Goal: Task Accomplishment & Management: Use online tool/utility

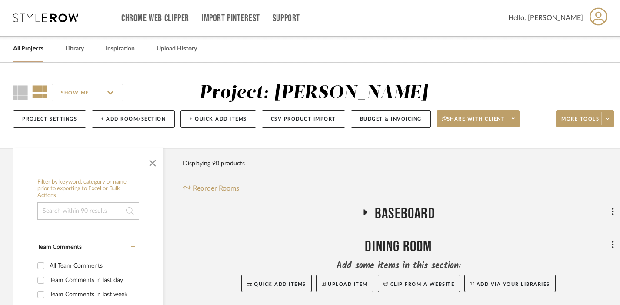
click at [74, 211] on input at bounding box center [88, 210] width 102 height 17
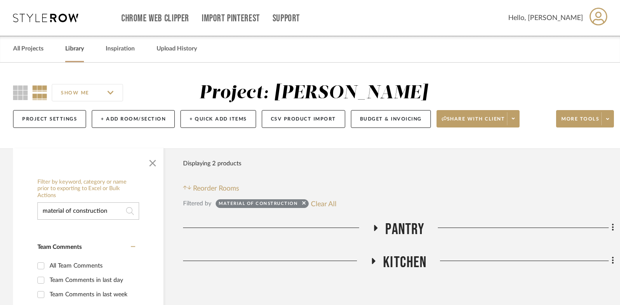
type input "material of construction"
click at [73, 47] on link "Library" at bounding box center [74, 49] width 19 height 12
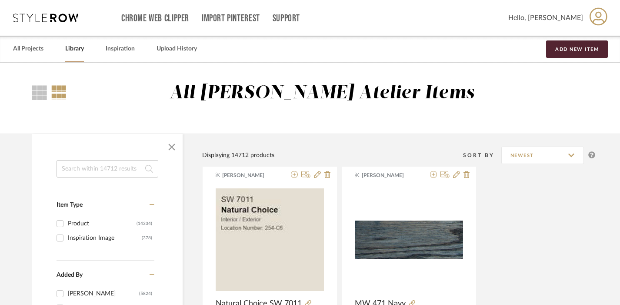
click at [75, 163] on input at bounding box center [108, 168] width 102 height 17
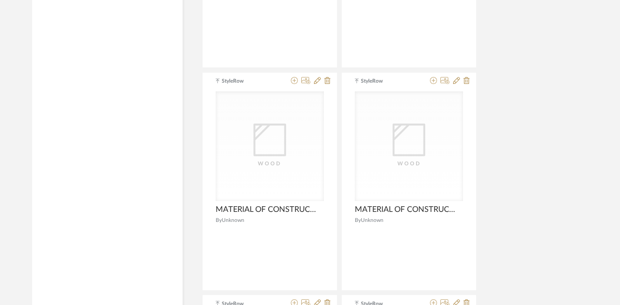
scroll to position [3454, 0]
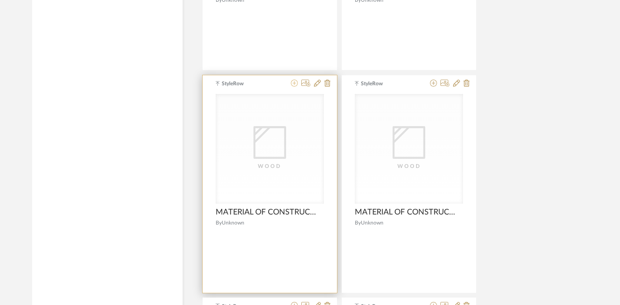
click at [294, 83] on icon at bounding box center [294, 83] width 7 height 7
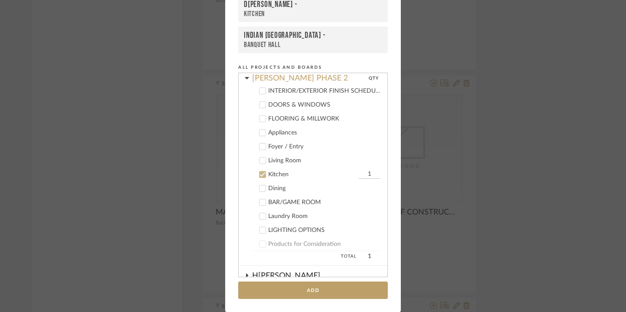
scroll to position [204, 0]
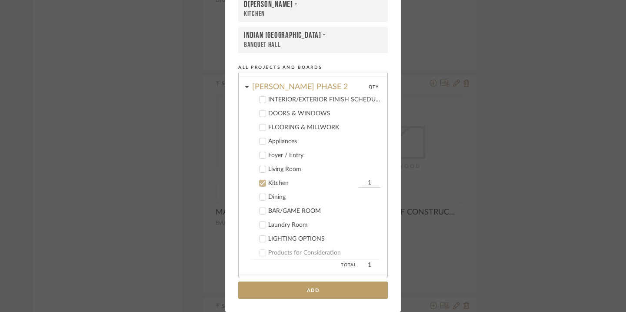
click at [273, 181] on div "Kitchen" at bounding box center [312, 183] width 88 height 7
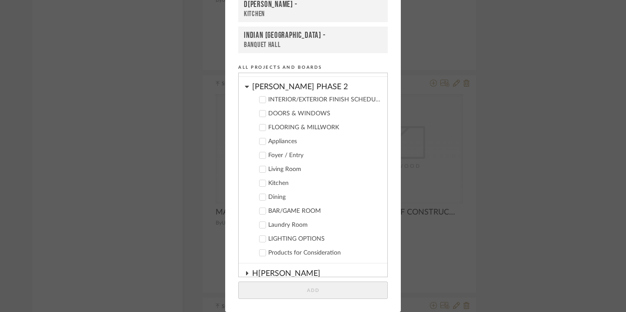
click at [280, 84] on div "[PERSON_NAME] PHASE 2" at bounding box center [319, 84] width 135 height 15
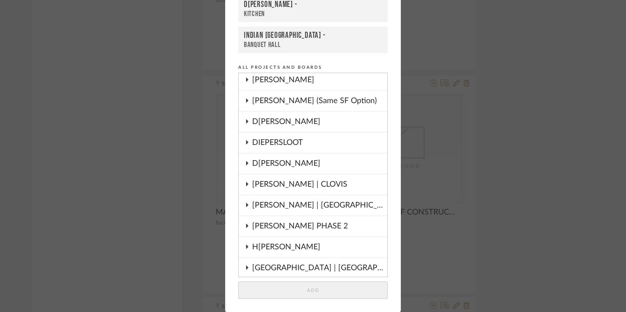
scroll to position [42, 0]
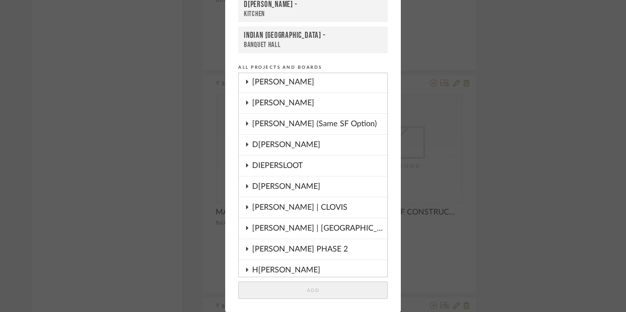
click at [268, 186] on div "D[PERSON_NAME]" at bounding box center [319, 187] width 135 height 20
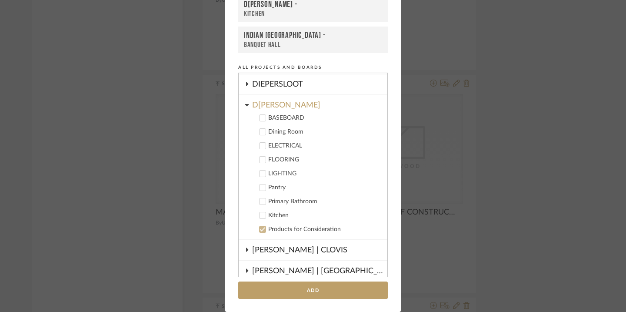
scroll to position [125, 0]
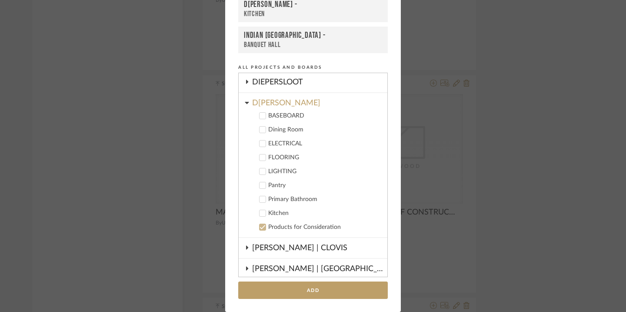
click at [275, 213] on div "Kitchen" at bounding box center [324, 213] width 112 height 7
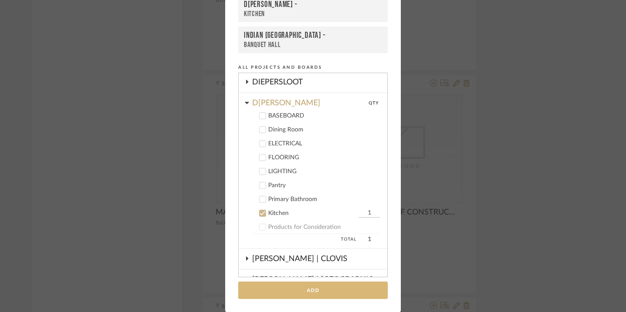
click at [294, 288] on button "Add" at bounding box center [313, 290] width 150 height 18
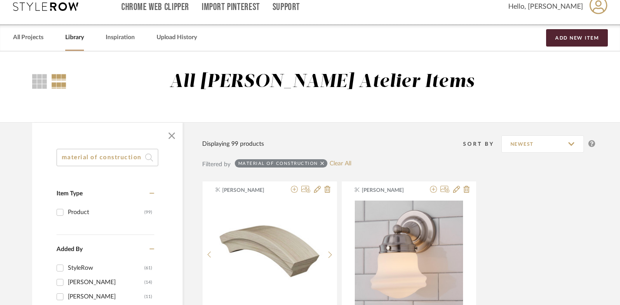
scroll to position [0, 0]
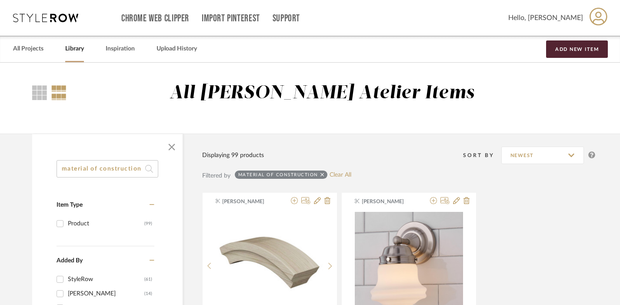
click at [110, 167] on input "material of construction" at bounding box center [108, 168] width 102 height 17
paste input "[EMAIL_ADDRESS][DOMAIN_NAME]"
type input "[EMAIL_ADDRESS][DOMAIN_NAME]"
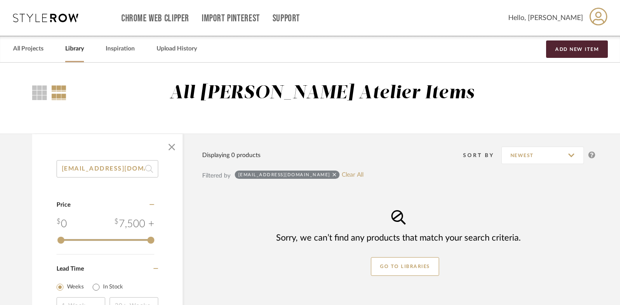
click at [109, 167] on input "[EMAIL_ADDRESS][DOMAIN_NAME]" at bounding box center [108, 168] width 102 height 17
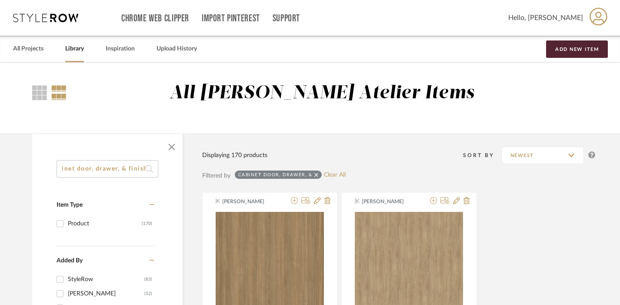
scroll to position [0, 16]
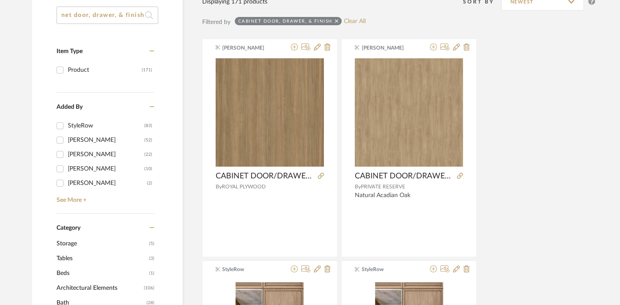
scroll to position [154, 0]
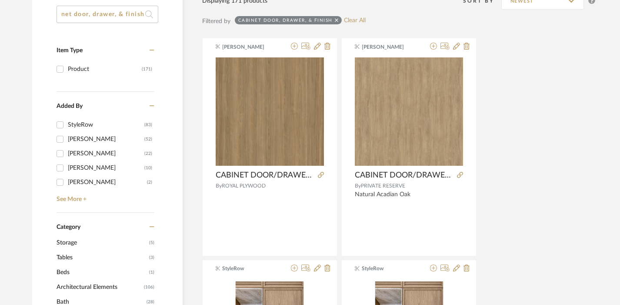
type input "cabinet door, drawer, & finish"
click at [88, 154] on div "[PERSON_NAME]" at bounding box center [106, 154] width 77 height 14
click at [67, 154] on input "[PERSON_NAME] (22)" at bounding box center [60, 154] width 14 height 14
checkbox input "true"
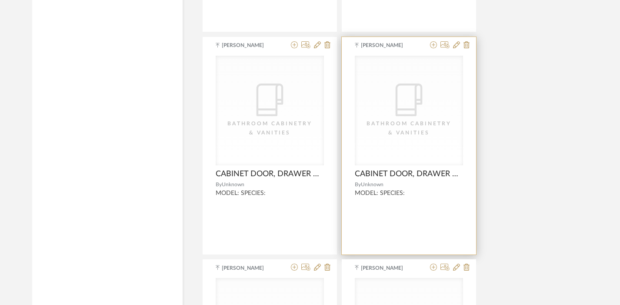
scroll to position [1712, 0]
click at [435, 50] on div "[PERSON_NAME] CategoryIconBath Bathroom Cabinetry & Vanities CABINET DOOR, DRAW…" at bounding box center [409, 146] width 134 height 217
click at [435, 43] on fa-icon at bounding box center [433, 46] width 7 height 7
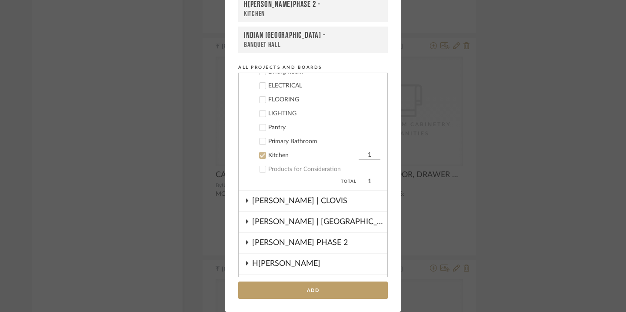
scroll to position [175, 0]
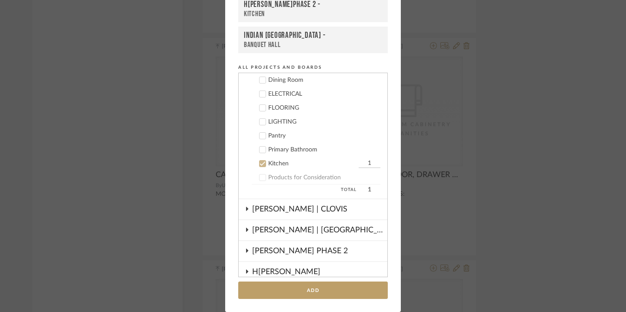
click at [276, 163] on div "Kitchen" at bounding box center [312, 163] width 88 height 7
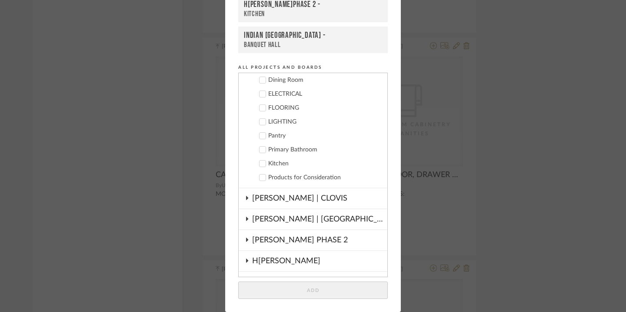
click at [284, 153] on div "Primary Bathroom" at bounding box center [324, 149] width 112 height 7
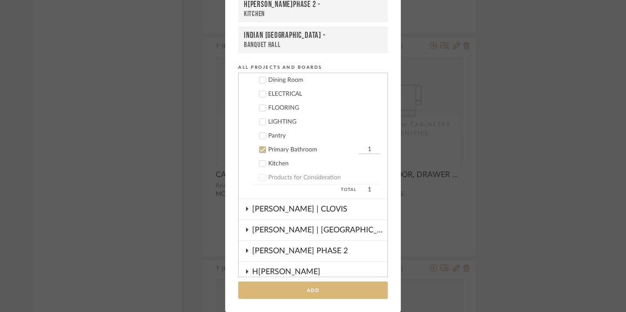
click at [296, 288] on button "Add" at bounding box center [313, 290] width 150 height 18
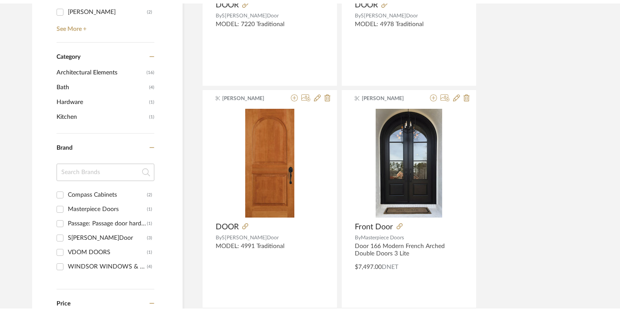
scroll to position [0, 0]
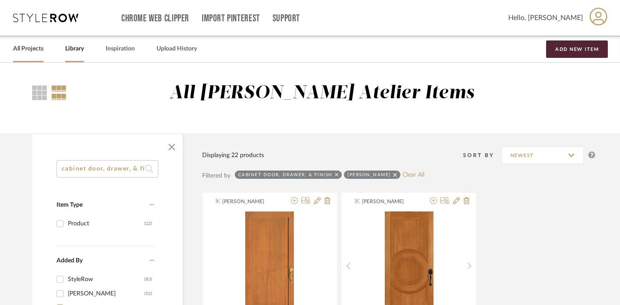
click at [33, 53] on link "All Projects" at bounding box center [28, 49] width 30 height 12
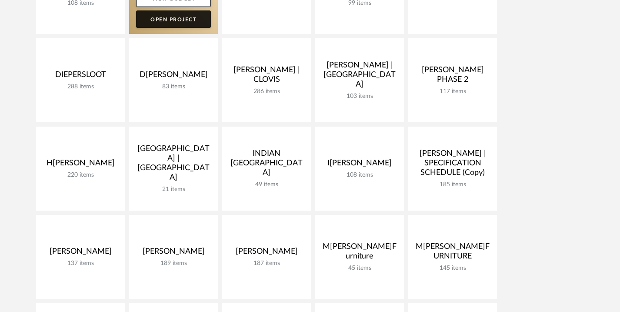
scroll to position [285, 0]
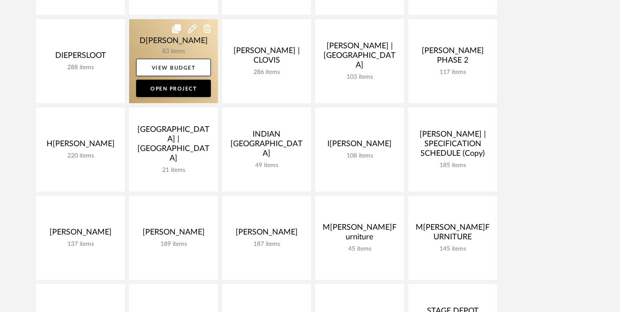
click at [153, 32] on link at bounding box center [173, 61] width 89 height 84
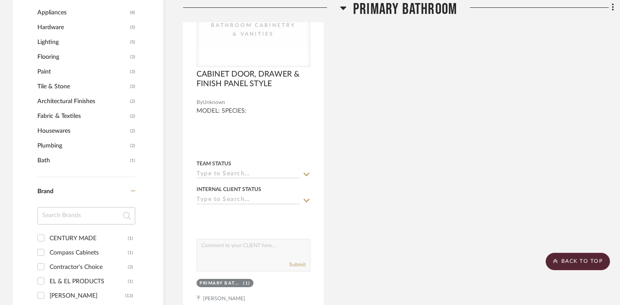
scroll to position [834, 0]
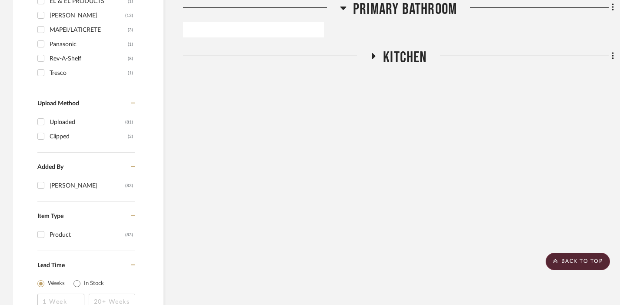
click at [402, 54] on span "Kitchen" at bounding box center [404, 57] width 43 height 19
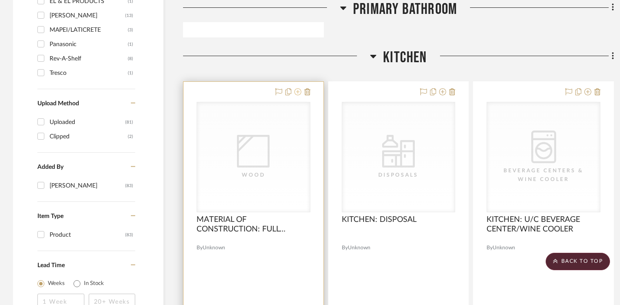
click at [296, 92] on icon at bounding box center [297, 91] width 7 height 7
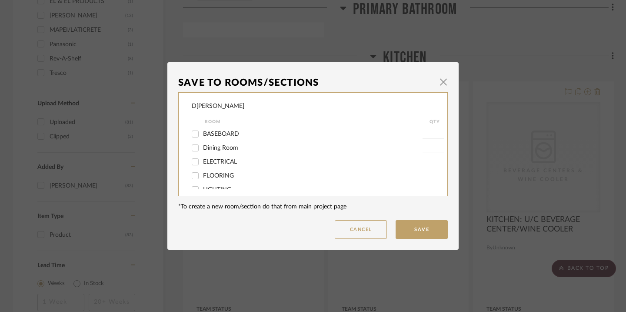
scroll to position [54, 0]
click at [214, 180] on span "Kitchen" at bounding box center [213, 180] width 20 height 6
click at [202, 180] on input "Kitchen" at bounding box center [195, 180] width 14 height 14
checkbox input "false"
click at [214, 165] on span "Primary Bathroom" at bounding box center [227, 166] width 49 height 6
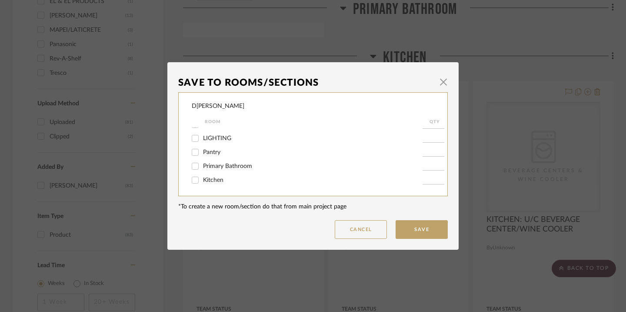
click at [202, 165] on input "Primary Bathroom" at bounding box center [195, 166] width 14 height 14
checkbox input "true"
type input "1"
click at [412, 231] on button "Save" at bounding box center [422, 229] width 52 height 19
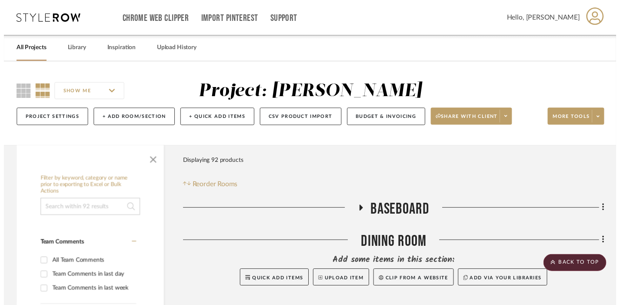
scroll to position [834, 0]
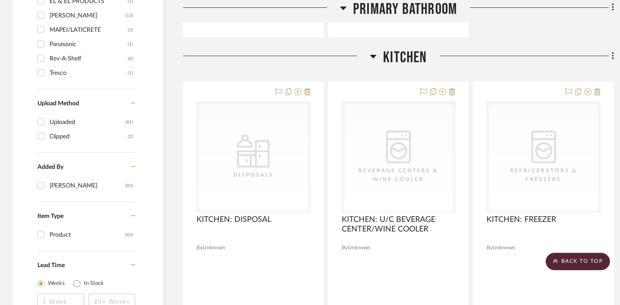
click at [405, 56] on span "Kitchen" at bounding box center [404, 57] width 43 height 19
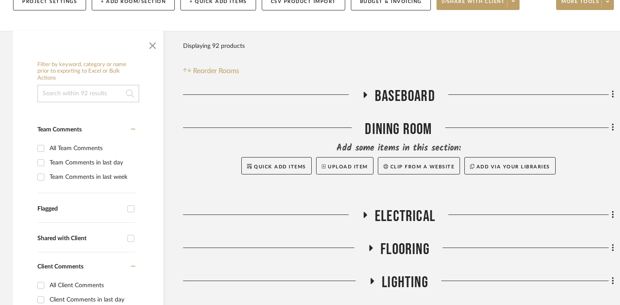
scroll to position [0, 0]
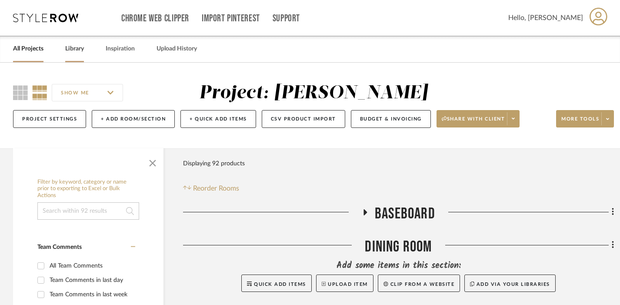
click at [79, 46] on link "Library" at bounding box center [74, 49] width 19 height 12
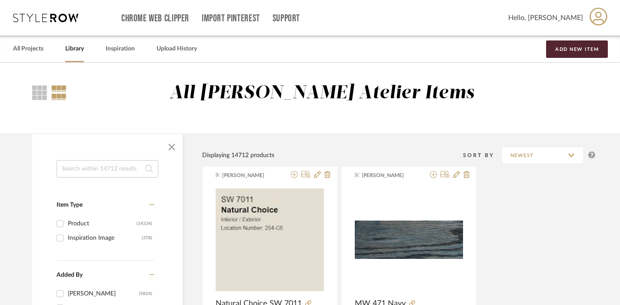
click at [109, 164] on input at bounding box center [108, 168] width 102 height 17
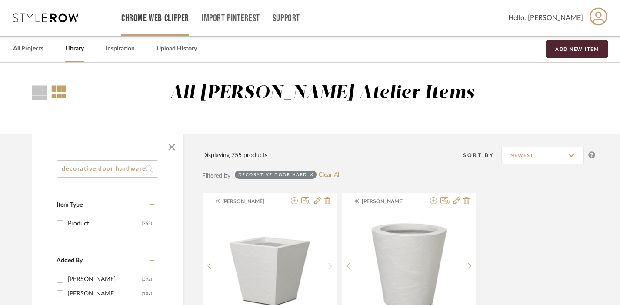
scroll to position [0, 2]
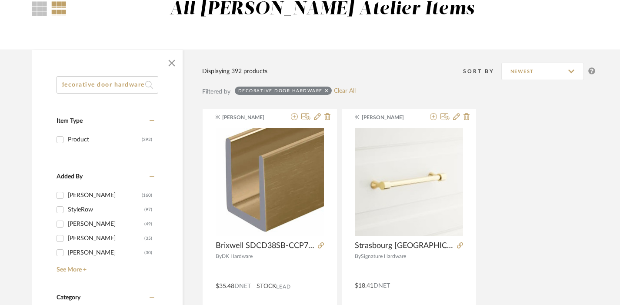
scroll to position [88, 0]
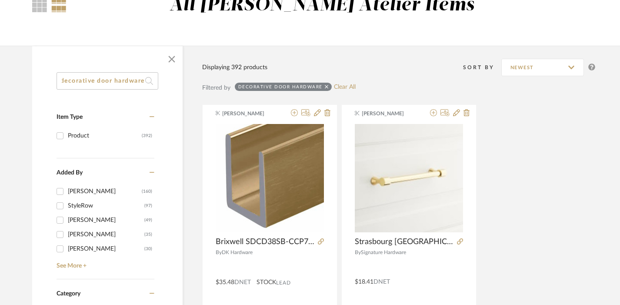
type input "decorative door hardware"
click at [85, 250] on div "[PERSON_NAME]" at bounding box center [106, 249] width 77 height 14
click at [67, 250] on input "[PERSON_NAME] (30)" at bounding box center [60, 249] width 14 height 14
checkbox input "true"
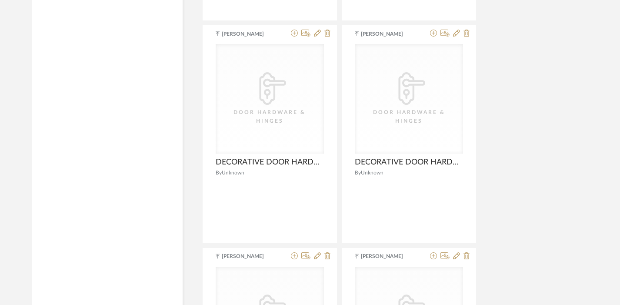
scroll to position [2392, 0]
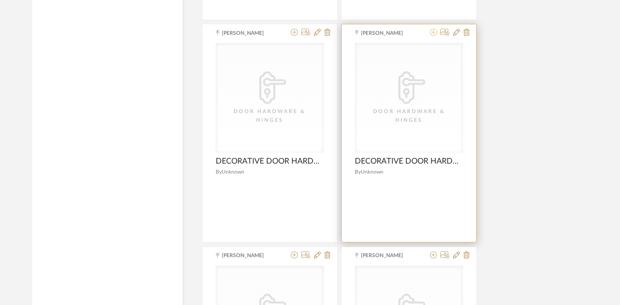
click at [436, 33] on icon at bounding box center [433, 32] width 7 height 7
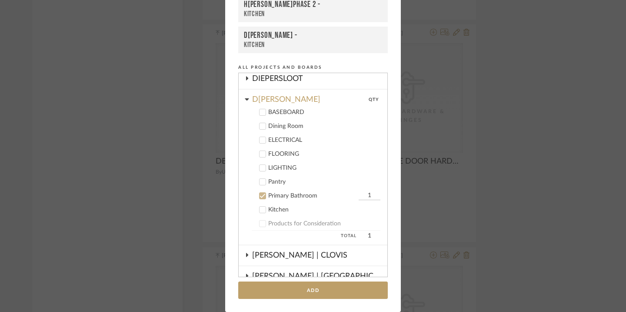
scroll to position [123, 0]
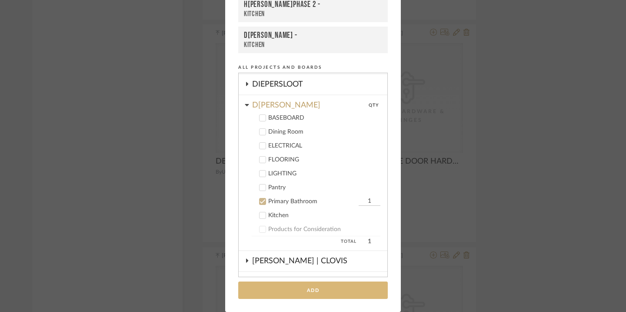
click at [324, 293] on button "Add" at bounding box center [313, 290] width 150 height 18
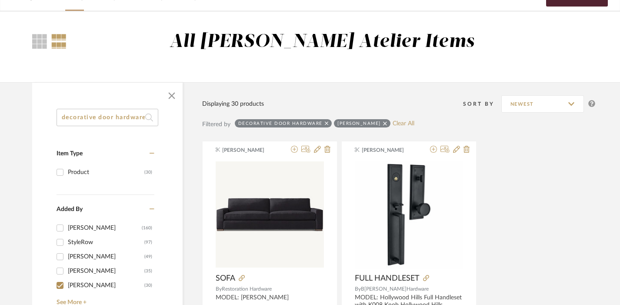
scroll to position [0, 0]
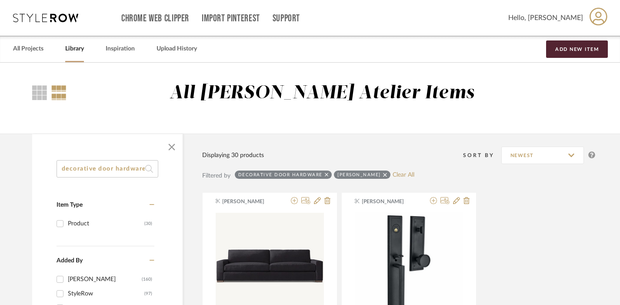
click at [107, 171] on input "decorative door hardware" at bounding box center [108, 168] width 102 height 17
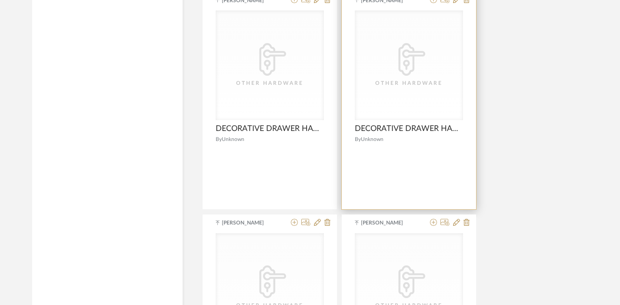
scroll to position [1529, 0]
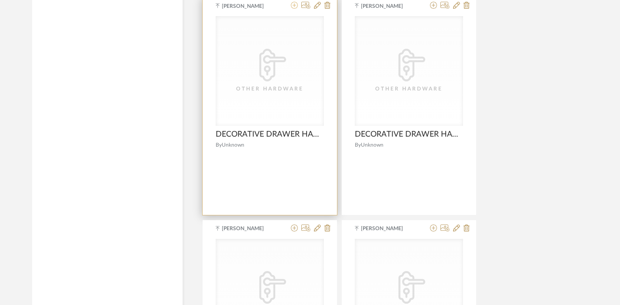
click at [293, 7] on icon at bounding box center [294, 5] width 7 height 7
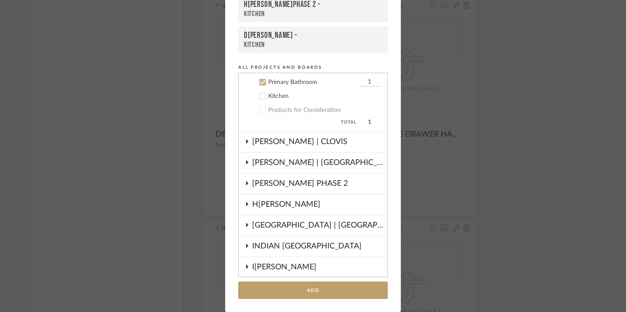
scroll to position [244, 0]
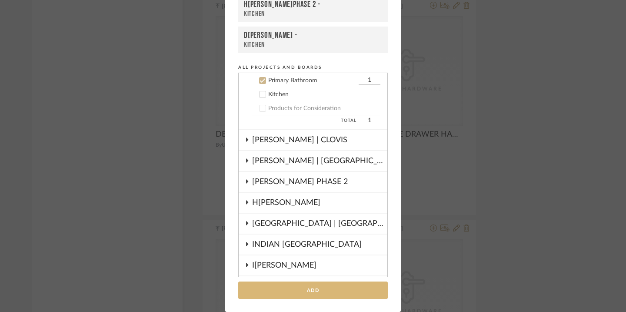
click at [301, 290] on button "Add" at bounding box center [313, 290] width 150 height 18
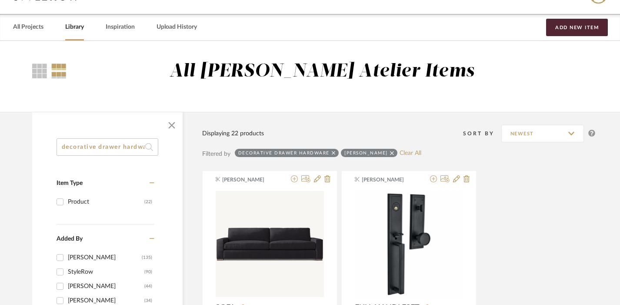
scroll to position [0, 0]
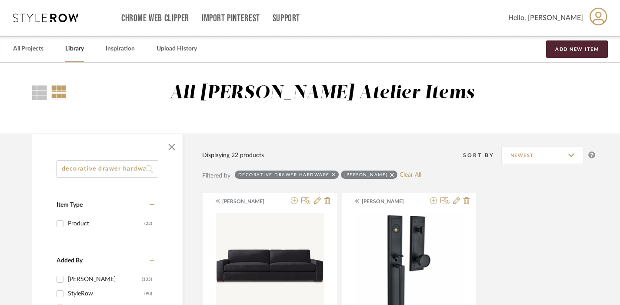
click at [132, 169] on input "decorative drawer hardware" at bounding box center [108, 168] width 102 height 17
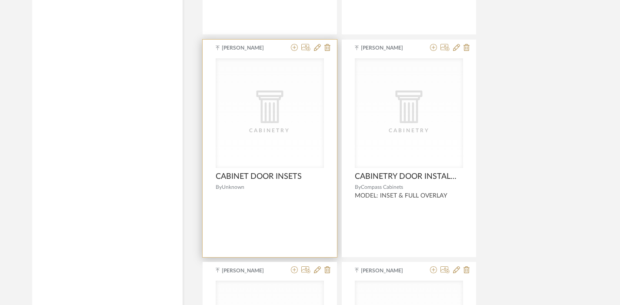
scroll to position [814, 0]
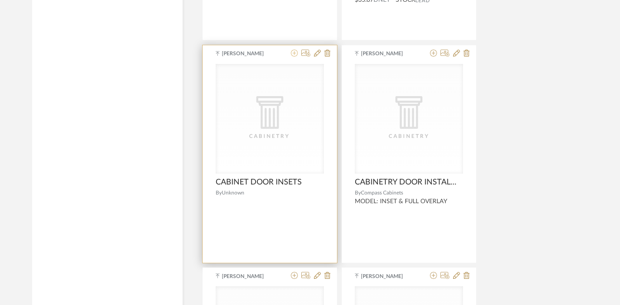
click at [293, 52] on icon at bounding box center [294, 53] width 7 height 7
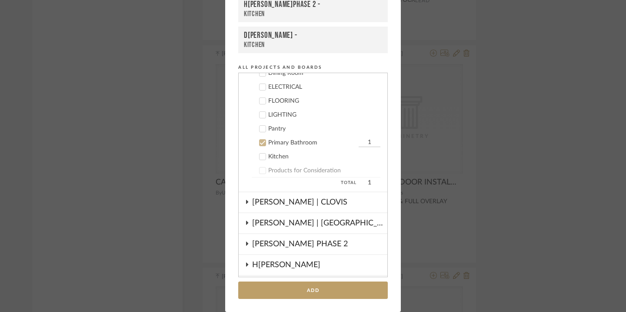
scroll to position [180, 0]
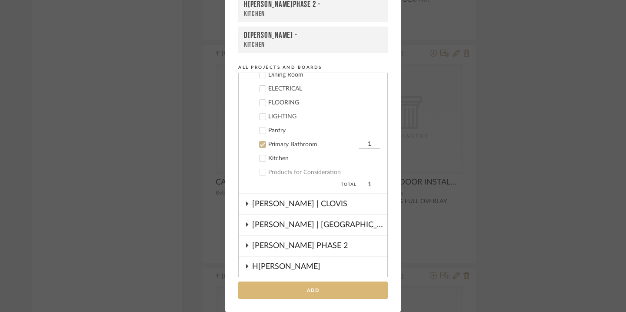
click at [316, 291] on button "Add" at bounding box center [313, 290] width 150 height 18
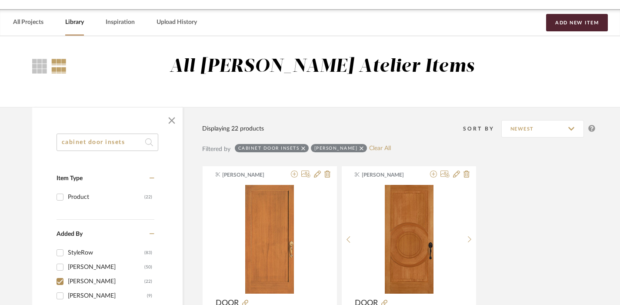
scroll to position [0, 0]
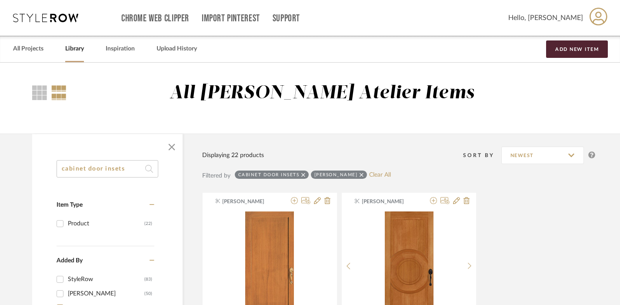
drag, startPoint x: 128, startPoint y: 171, endPoint x: 53, endPoint y: 165, distance: 76.0
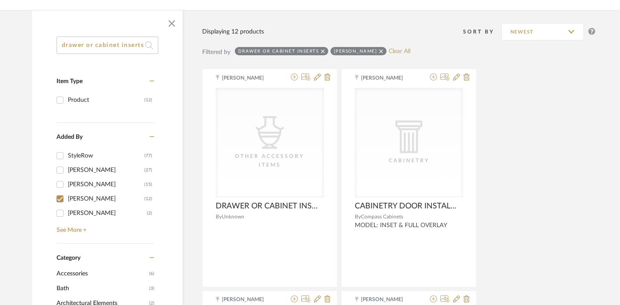
scroll to position [124, 0]
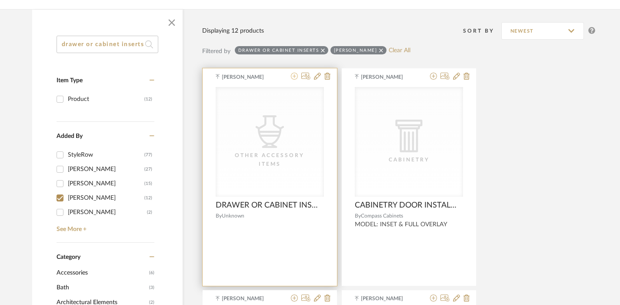
click at [293, 77] on icon at bounding box center [294, 76] width 7 height 7
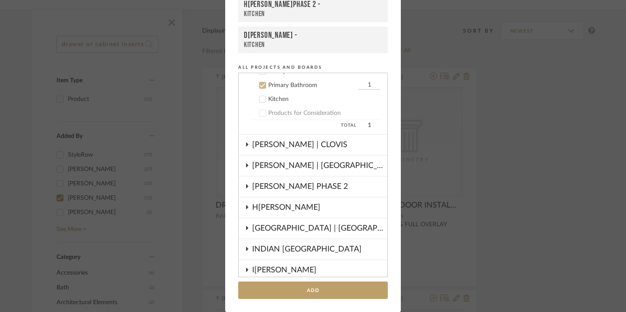
scroll to position [244, 0]
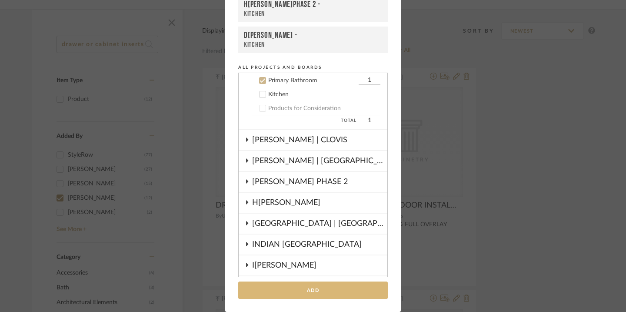
click at [316, 288] on button "Add" at bounding box center [313, 290] width 150 height 18
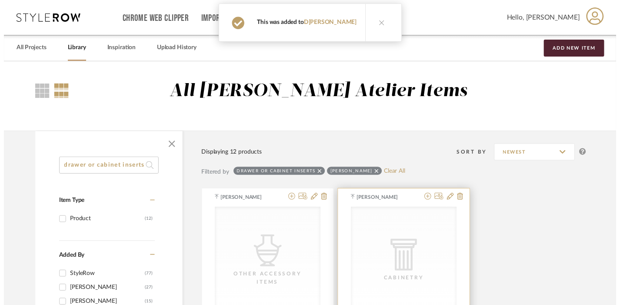
scroll to position [124, 0]
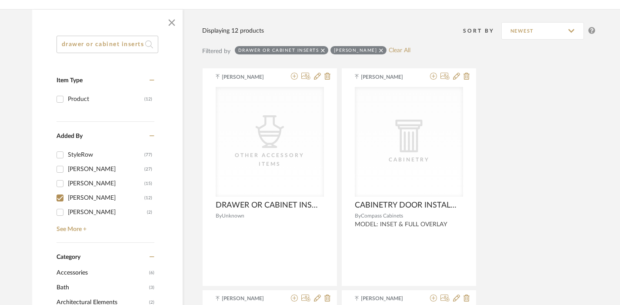
click at [112, 42] on input "drawer or cabinet inserts" at bounding box center [108, 44] width 102 height 17
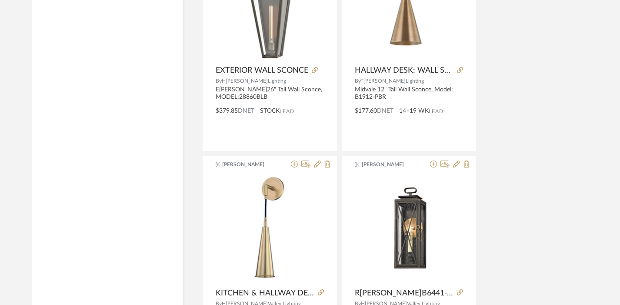
scroll to position [3979, 0]
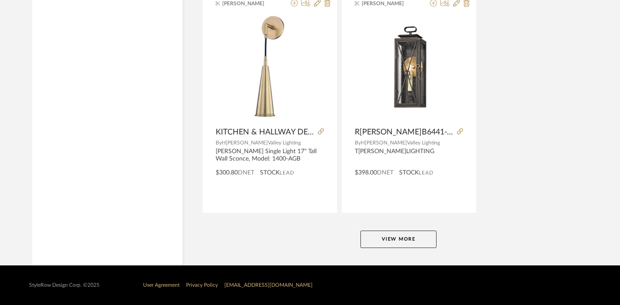
click at [415, 233] on button "View More" at bounding box center [399, 239] width 76 height 17
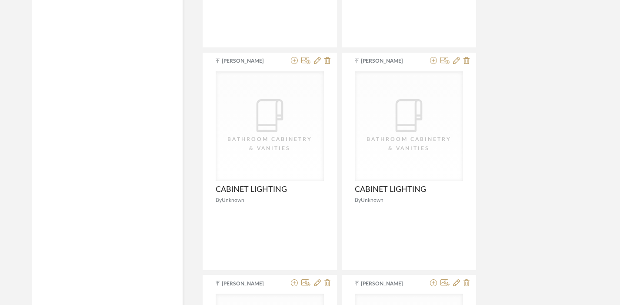
scroll to position [6149, 0]
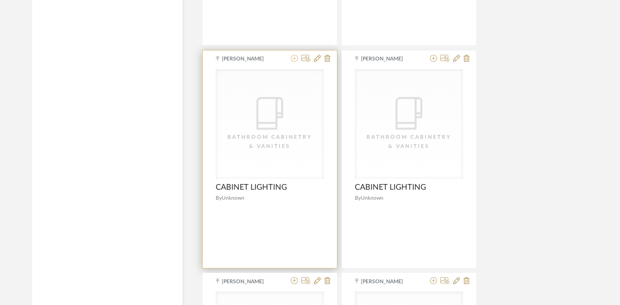
click at [295, 57] on icon at bounding box center [294, 58] width 7 height 7
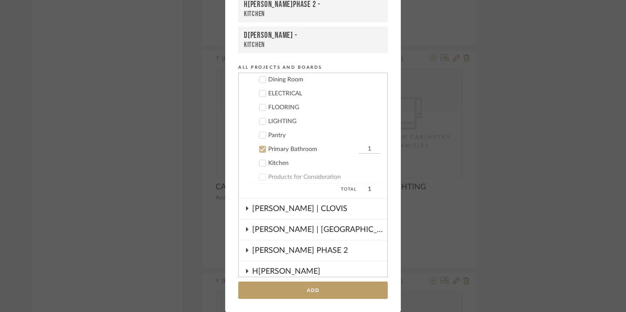
scroll to position [158, 0]
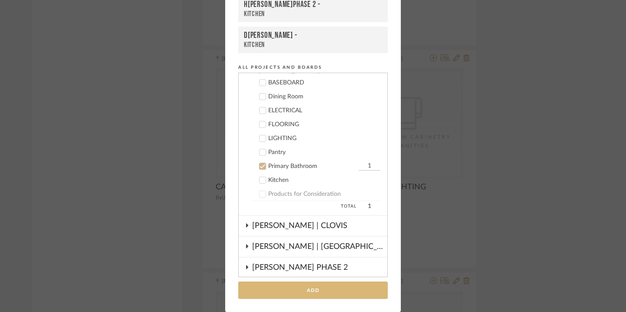
click at [314, 291] on button "Add" at bounding box center [313, 290] width 150 height 18
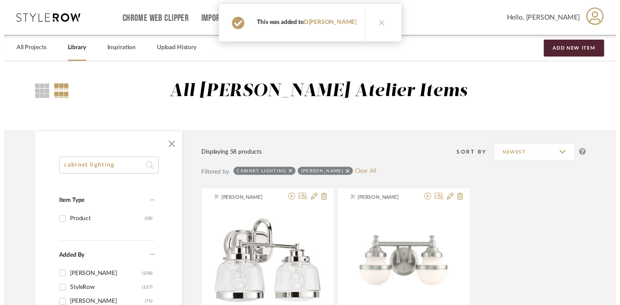
scroll to position [6149, 0]
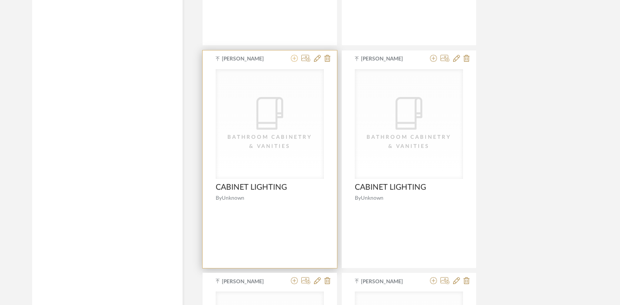
click at [294, 57] on icon at bounding box center [294, 58] width 7 height 7
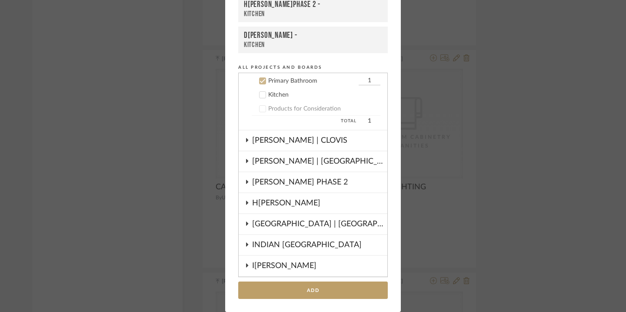
scroll to position [244, 0]
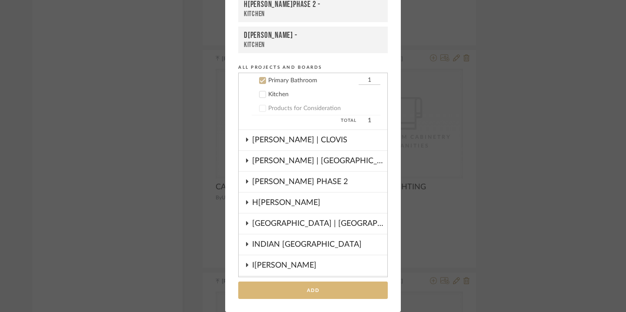
click at [328, 288] on button "Add" at bounding box center [313, 290] width 150 height 18
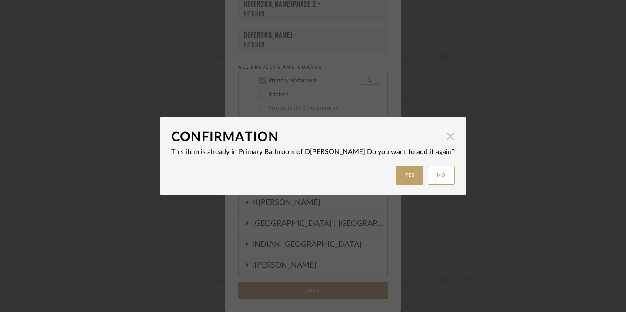
click at [442, 137] on span "button" at bounding box center [450, 135] width 17 height 17
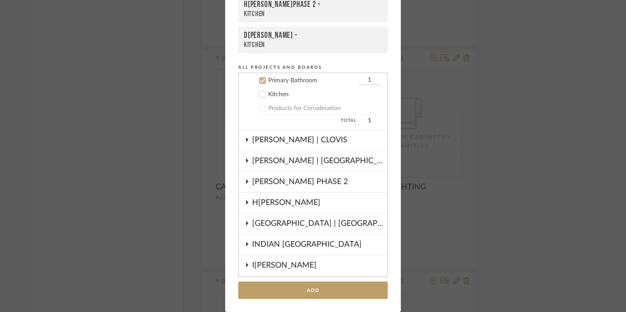
click at [481, 168] on div "Add to Projects Recent Projects, Rooms, or Boards [PERSON_NAME] - Primary Bathr…" at bounding box center [313, 156] width 626 height 312
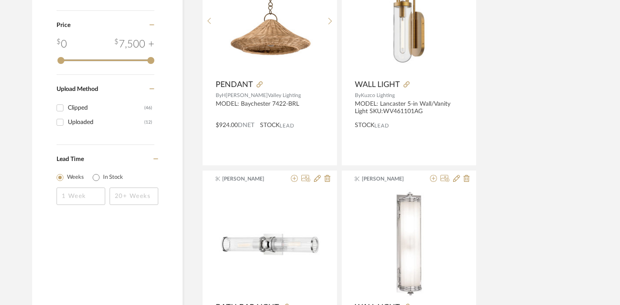
scroll to position [0, 0]
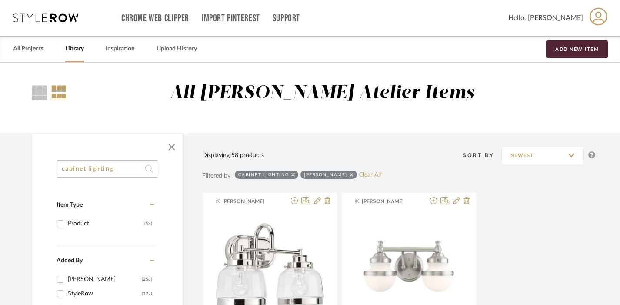
click at [111, 171] on input "cabinet lighting" at bounding box center [108, 168] width 102 height 17
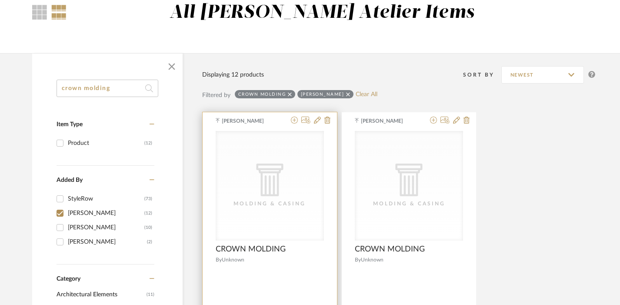
scroll to position [137, 0]
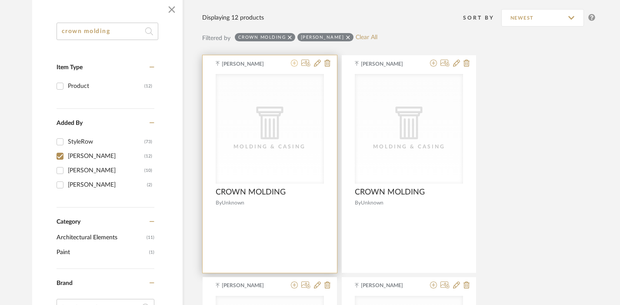
click at [293, 64] on icon at bounding box center [294, 63] width 7 height 7
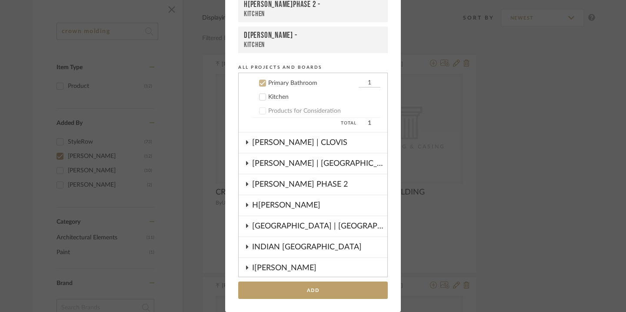
scroll to position [244, 0]
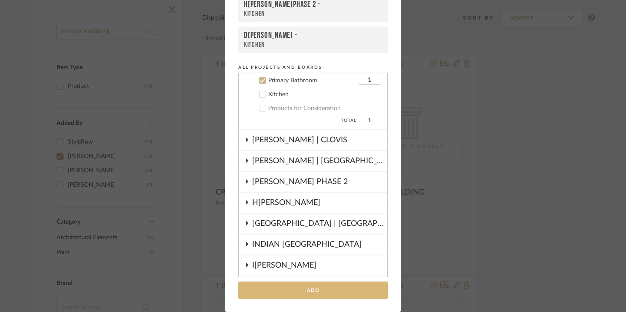
click at [324, 290] on button "Add" at bounding box center [313, 290] width 150 height 18
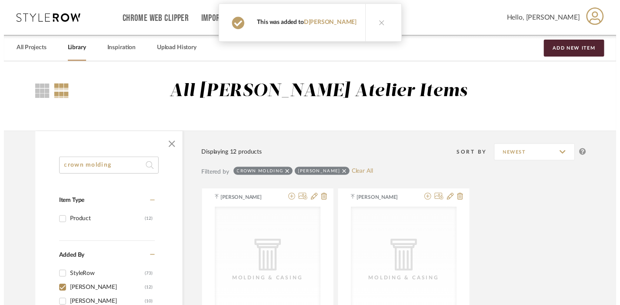
scroll to position [137, 0]
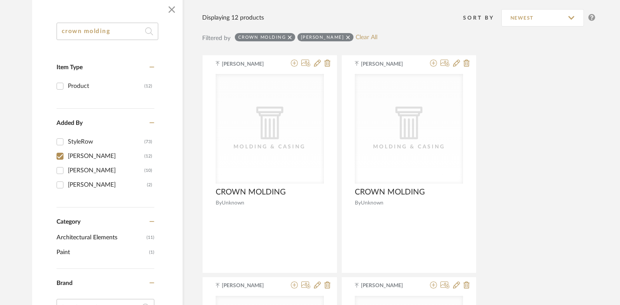
click at [87, 33] on input "crown molding" at bounding box center [108, 31] width 102 height 17
type input "5"
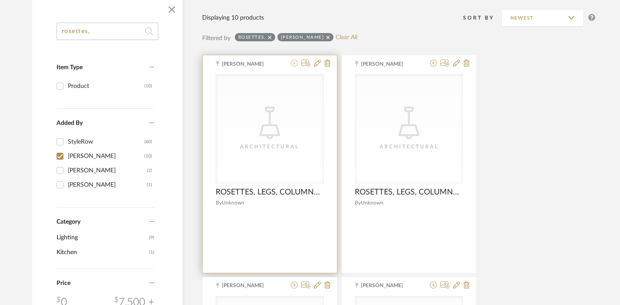
click at [294, 62] on icon at bounding box center [294, 63] width 7 height 7
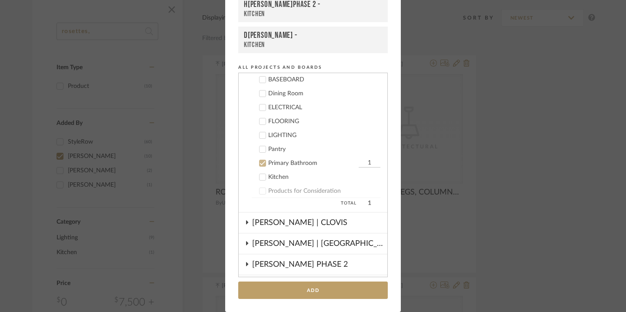
scroll to position [137, 0]
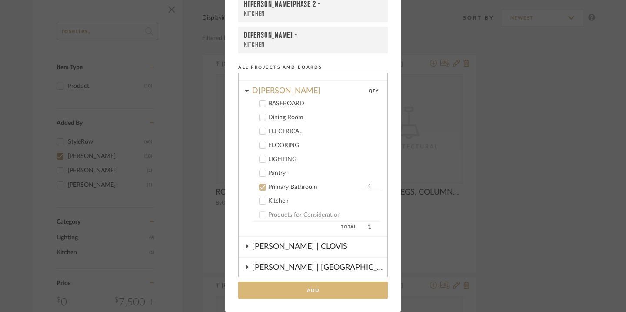
click at [303, 285] on button "Add" at bounding box center [313, 290] width 150 height 18
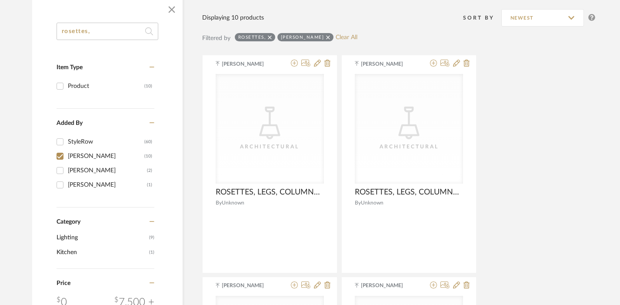
click at [101, 31] on input "rosettes," at bounding box center [108, 31] width 102 height 17
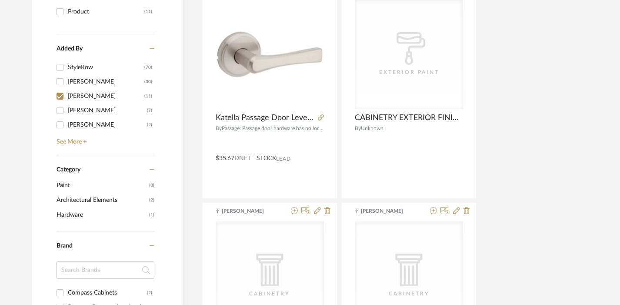
scroll to position [168, 0]
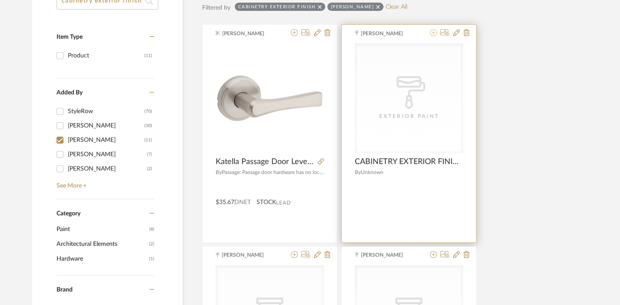
click at [435, 34] on icon at bounding box center [433, 32] width 7 height 7
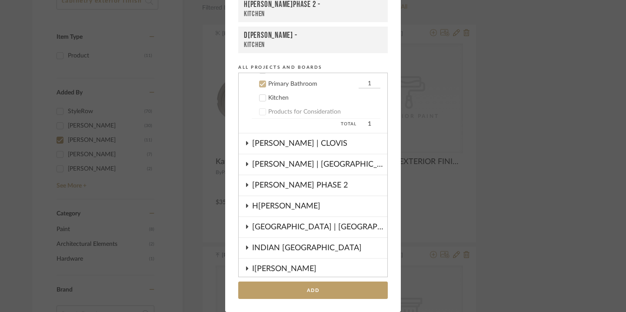
scroll to position [244, 0]
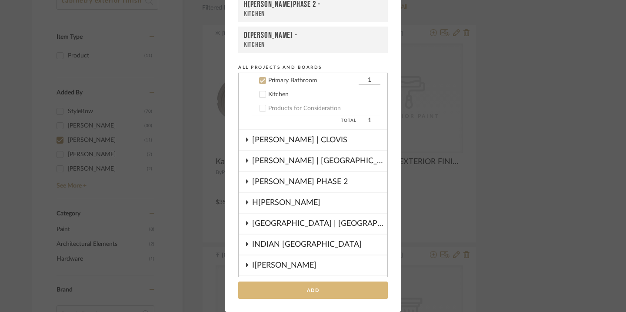
click at [308, 286] on button "Add" at bounding box center [313, 290] width 150 height 18
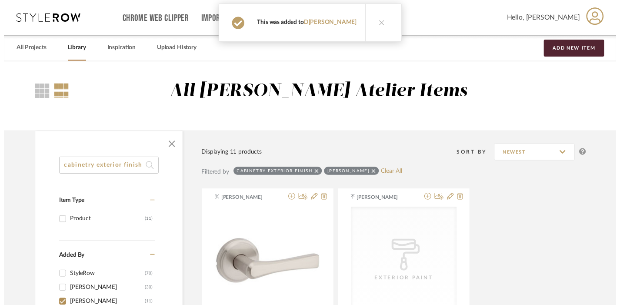
scroll to position [168, 0]
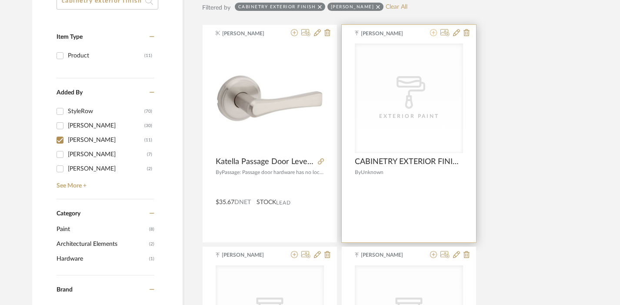
click at [434, 35] on icon at bounding box center [433, 32] width 7 height 7
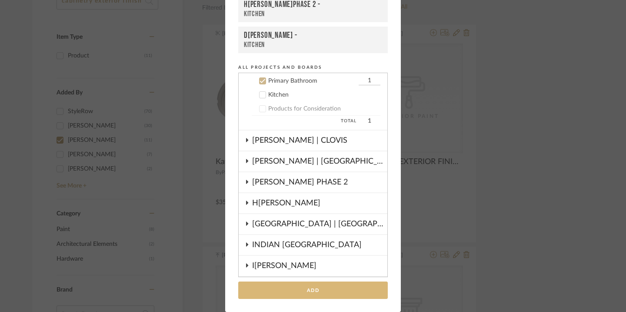
scroll to position [244, 0]
click at [313, 292] on button "Add" at bounding box center [313, 290] width 150 height 18
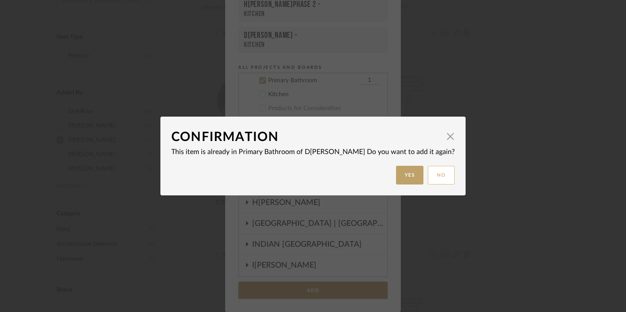
click at [428, 176] on button "No" at bounding box center [441, 175] width 27 height 19
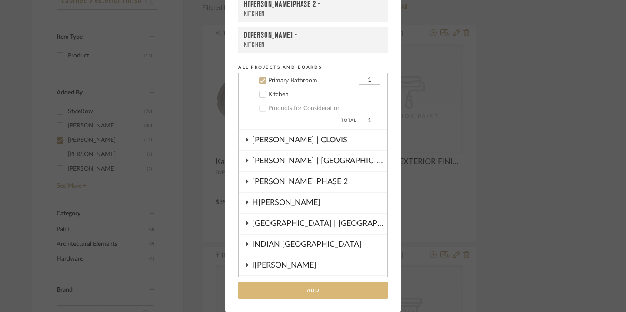
click at [313, 291] on button "Add" at bounding box center [313, 290] width 150 height 18
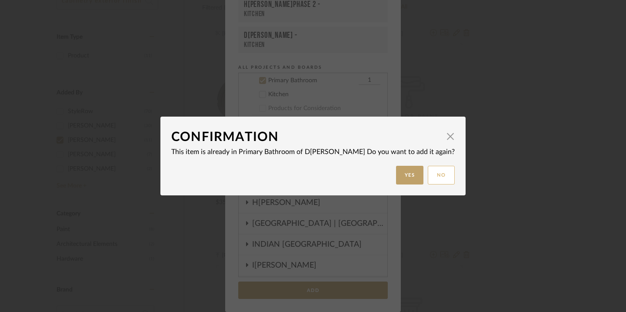
click at [428, 177] on button "No" at bounding box center [441, 175] width 27 height 19
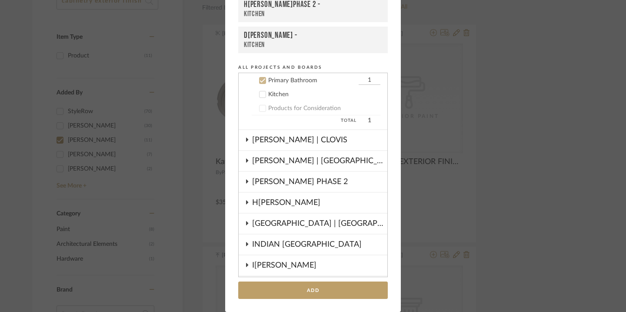
click at [439, 197] on div "Add to Projects Recent Projects, Rooms, or Boards [PERSON_NAME] - Primary Bathr…" at bounding box center [313, 156] width 626 height 312
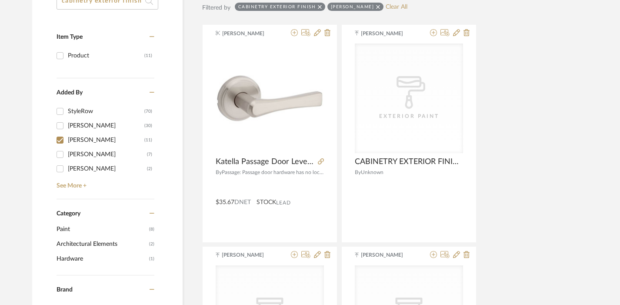
scroll to position [0, 0]
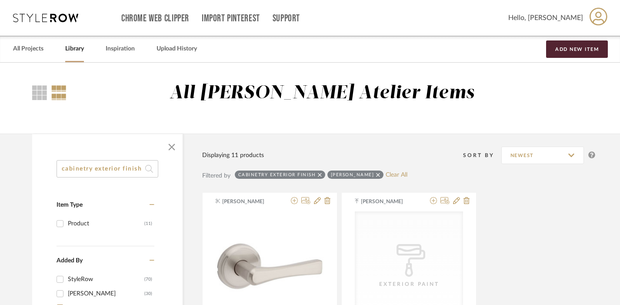
click at [102, 174] on input "cabinetry exterior finish" at bounding box center [108, 168] width 102 height 17
click at [102, 171] on input "cabinetry exterior finish" at bounding box center [108, 168] width 102 height 17
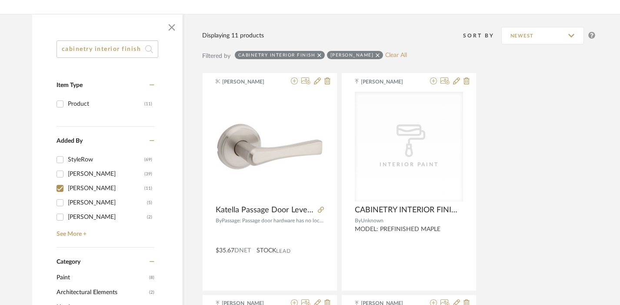
scroll to position [120, 0]
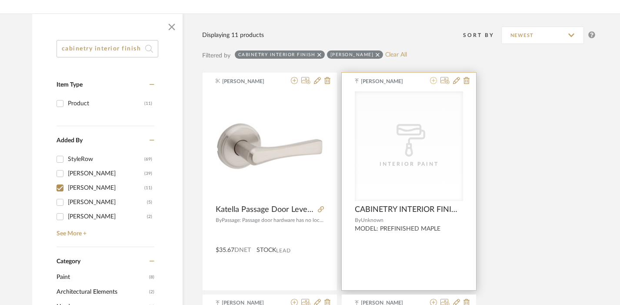
click at [431, 83] on icon at bounding box center [433, 80] width 7 height 7
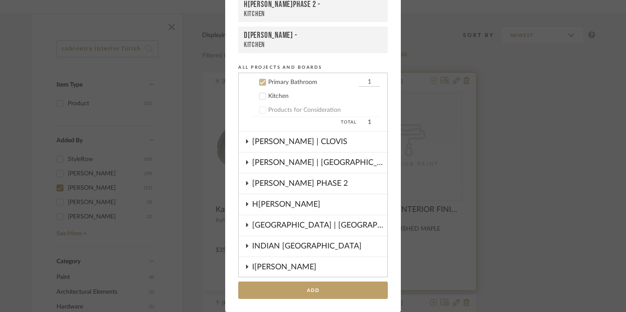
scroll to position [244, 0]
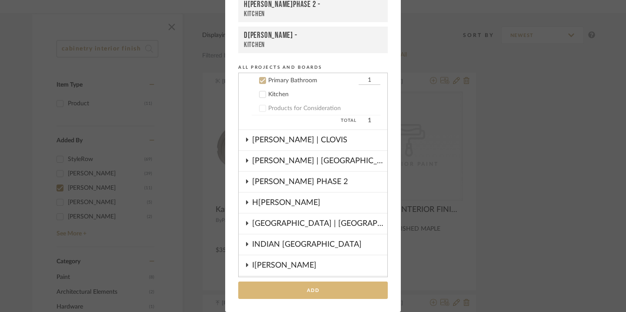
click at [313, 288] on button "Add" at bounding box center [313, 290] width 150 height 18
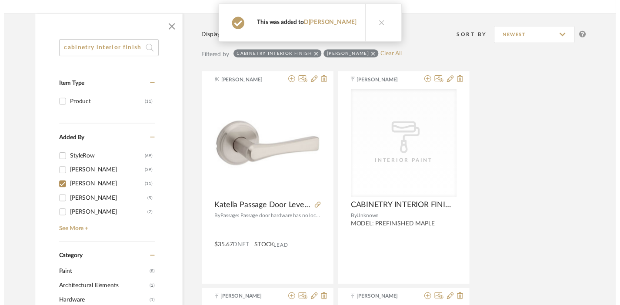
scroll to position [120, 0]
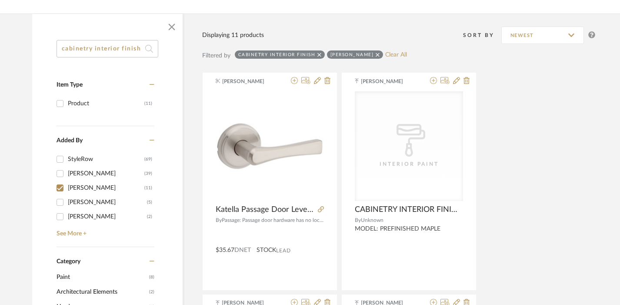
click at [88, 45] on input "cabinetry interior finish" at bounding box center [108, 48] width 102 height 17
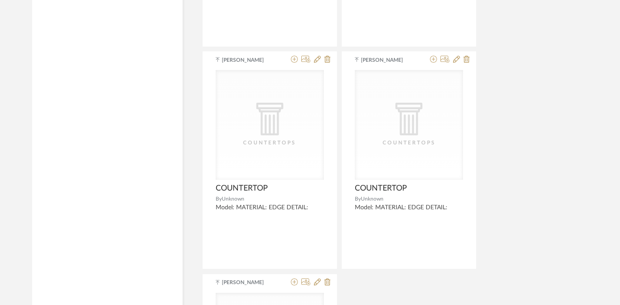
scroll to position [2364, 0]
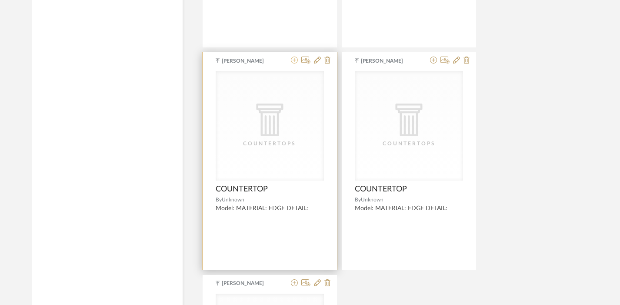
click at [293, 60] on icon at bounding box center [294, 60] width 7 height 7
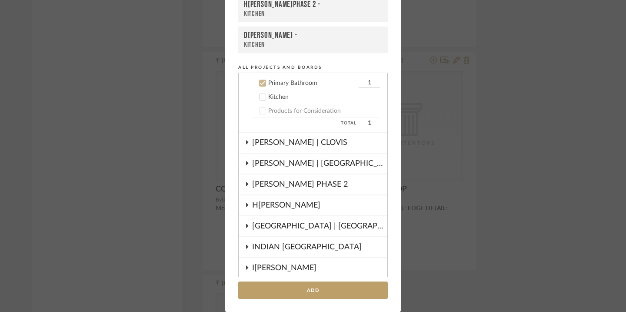
scroll to position [244, 0]
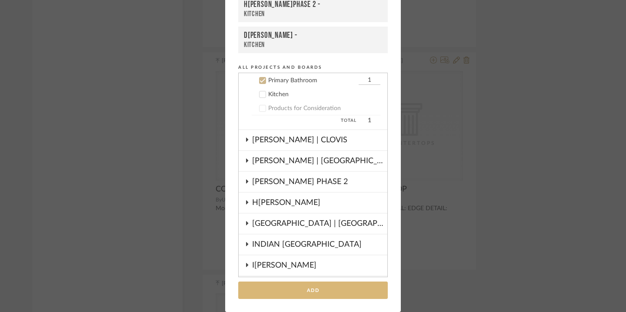
click at [308, 288] on button "Add" at bounding box center [313, 290] width 150 height 18
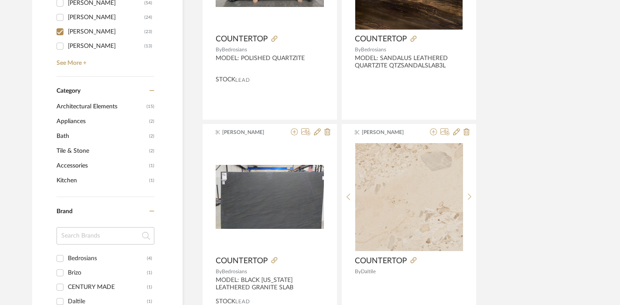
scroll to position [0, 0]
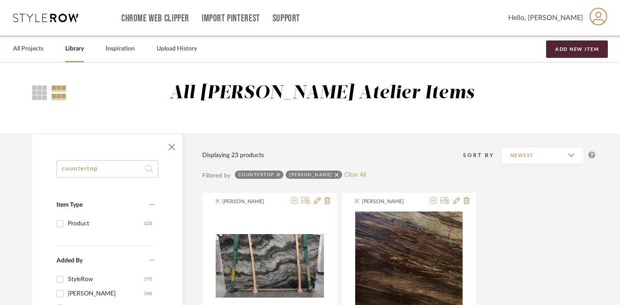
click at [100, 174] on input "countertop" at bounding box center [108, 168] width 102 height 17
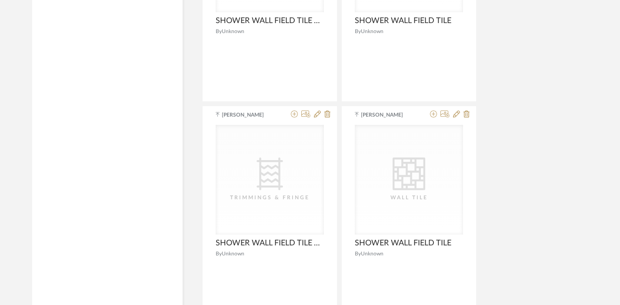
scroll to position [1942, 0]
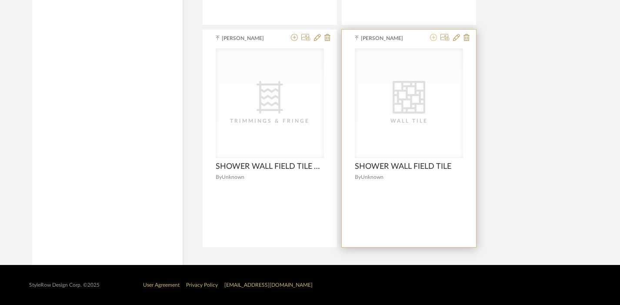
click at [433, 39] on icon at bounding box center [433, 37] width 7 height 7
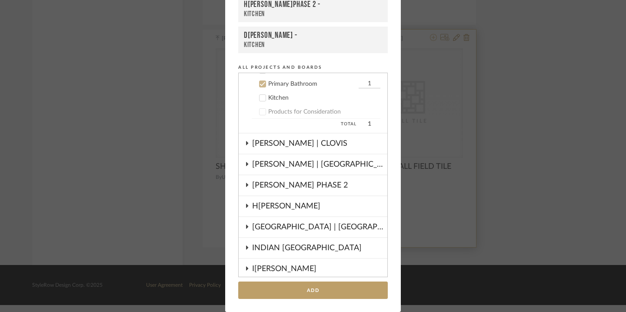
scroll to position [244, 0]
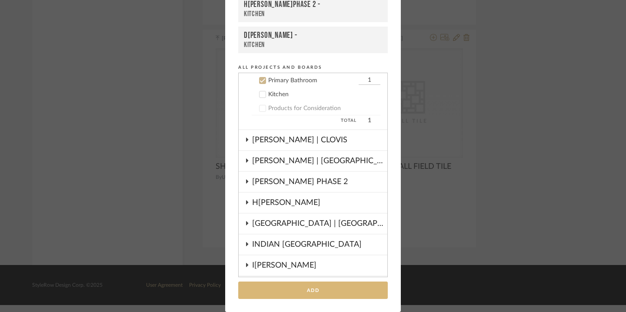
click at [332, 289] on button "Add" at bounding box center [313, 290] width 150 height 18
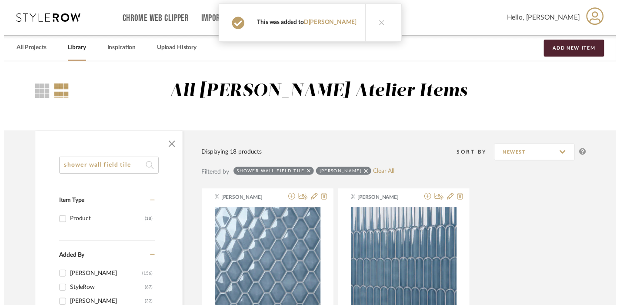
scroll to position [1942, 0]
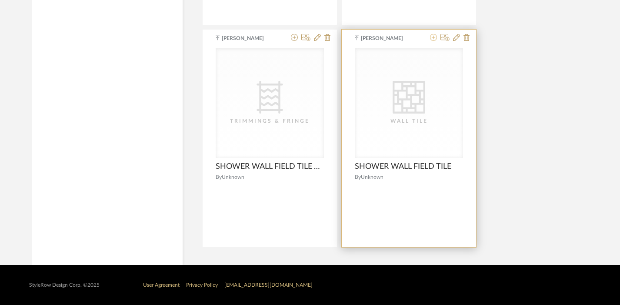
click at [432, 41] on icon at bounding box center [433, 37] width 7 height 7
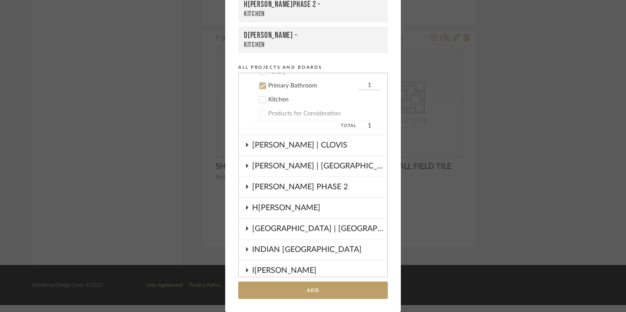
scroll to position [244, 0]
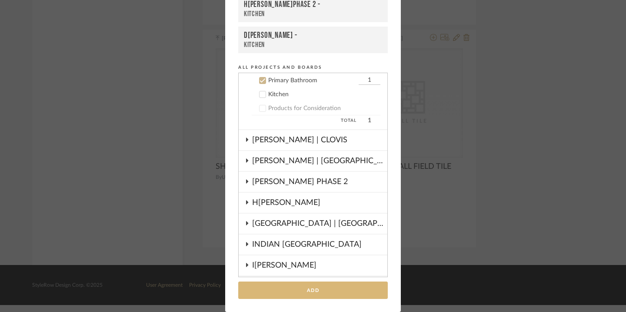
click at [301, 292] on button "Add" at bounding box center [313, 290] width 150 height 18
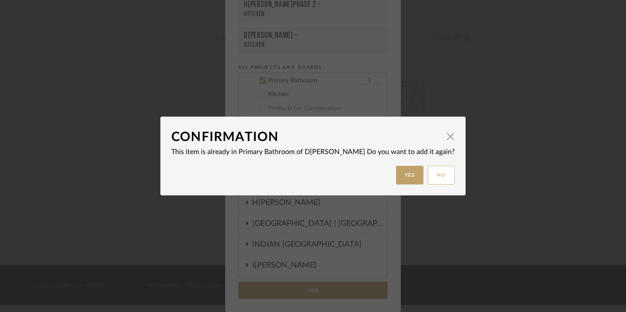
click at [428, 170] on button "No" at bounding box center [441, 175] width 27 height 19
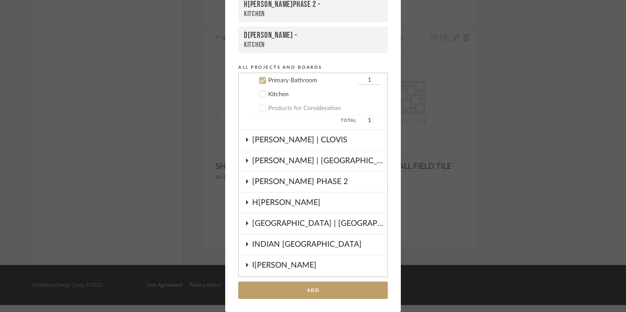
click at [165, 100] on div "Add to Projects Recent Projects, Rooms, or Boards [PERSON_NAME] - Primary Bathr…" at bounding box center [313, 156] width 626 height 312
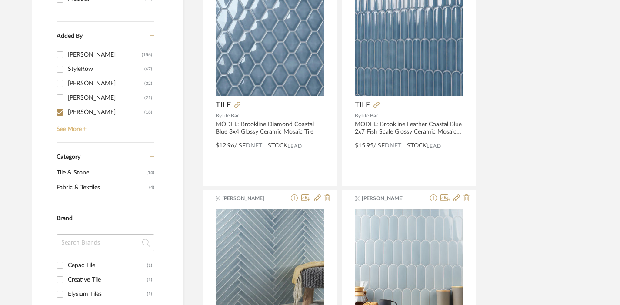
scroll to position [0, 0]
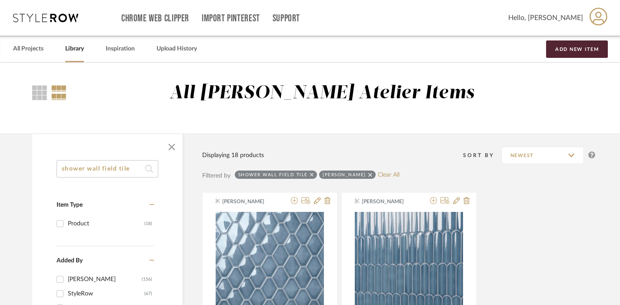
click at [131, 170] on input "shower wall field tile" at bounding box center [108, 168] width 102 height 17
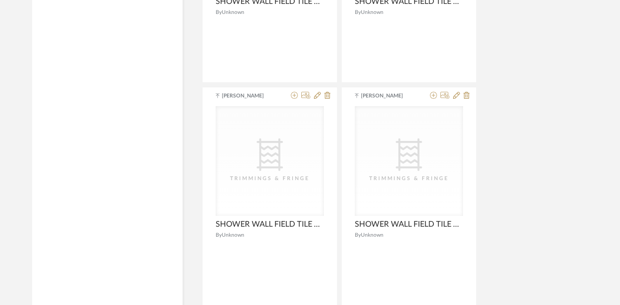
scroll to position [2108, 0]
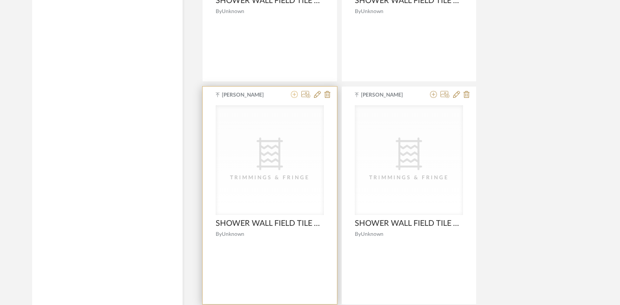
click at [294, 96] on icon at bounding box center [294, 94] width 7 height 7
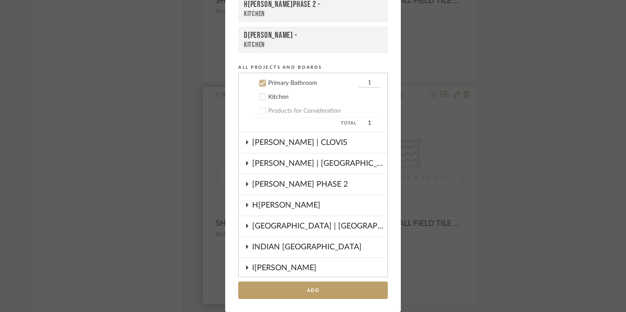
scroll to position [244, 0]
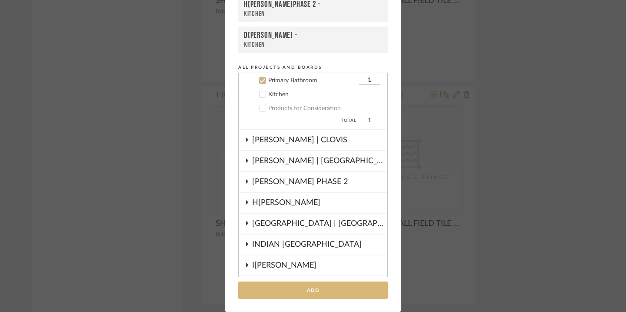
click at [278, 293] on button "Add" at bounding box center [313, 290] width 150 height 18
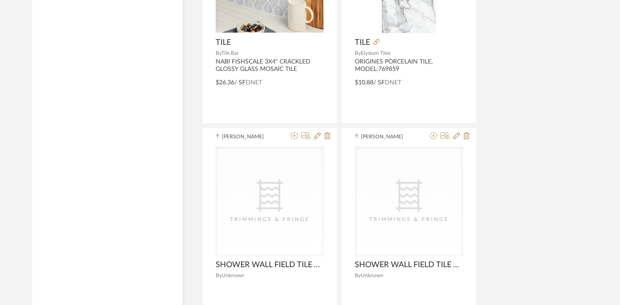
scroll to position [2164, 0]
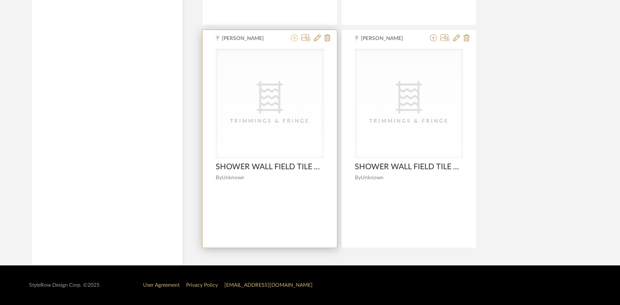
click at [295, 37] on icon at bounding box center [294, 37] width 7 height 7
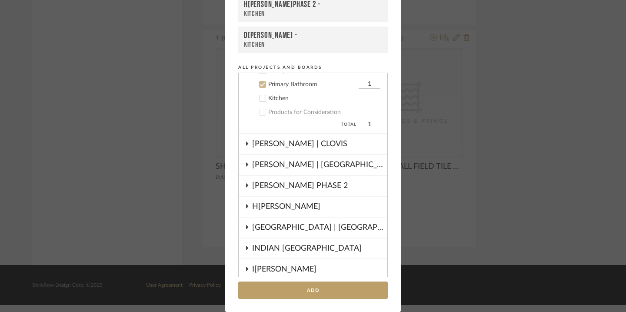
scroll to position [244, 0]
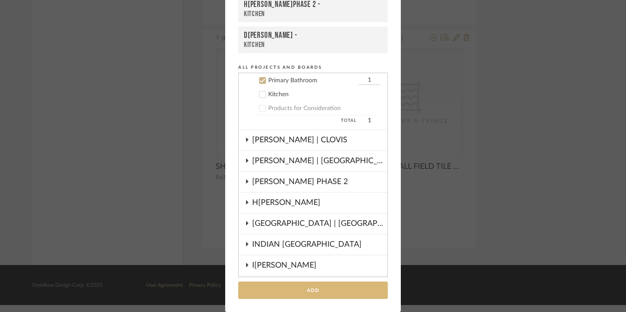
click at [324, 287] on button "Add" at bounding box center [313, 290] width 150 height 18
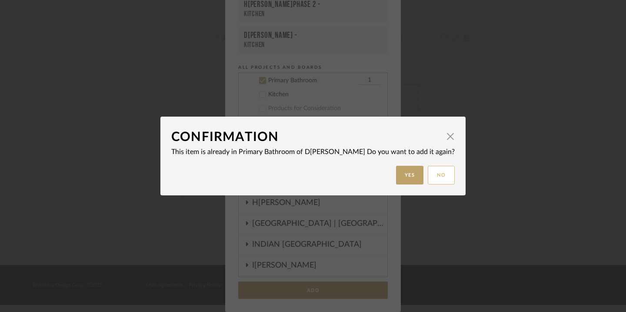
click at [428, 176] on button "No" at bounding box center [441, 175] width 27 height 19
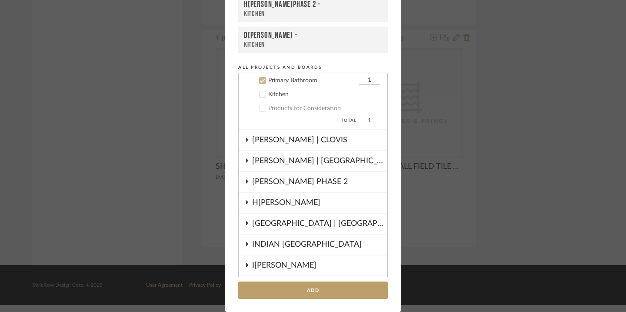
click at [460, 164] on div "Add to Projects Recent Projects, Rooms, or Boards [PERSON_NAME] - Primary Bathr…" at bounding box center [313, 156] width 626 height 312
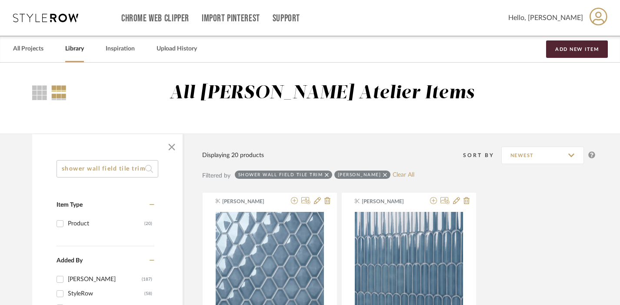
scroll to position [0, 3]
drag, startPoint x: 103, startPoint y: 169, endPoint x: 206, endPoint y: 169, distance: 102.7
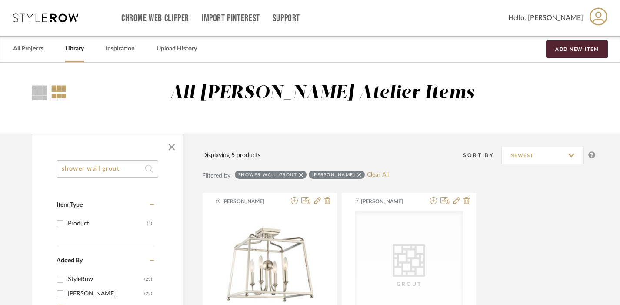
scroll to position [157, 0]
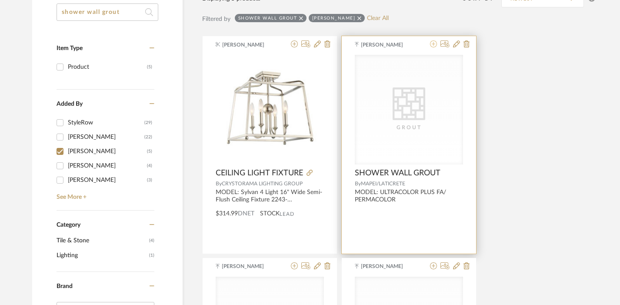
click at [435, 41] on fa-icon at bounding box center [433, 44] width 7 height 7
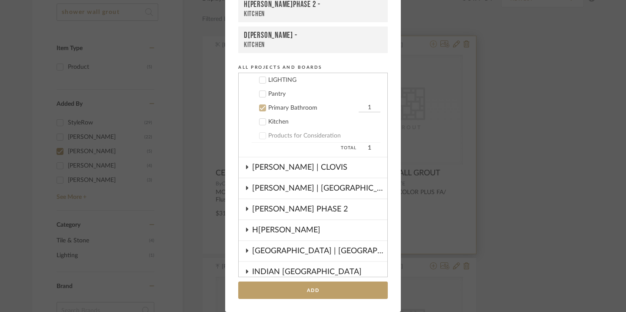
scroll to position [244, 0]
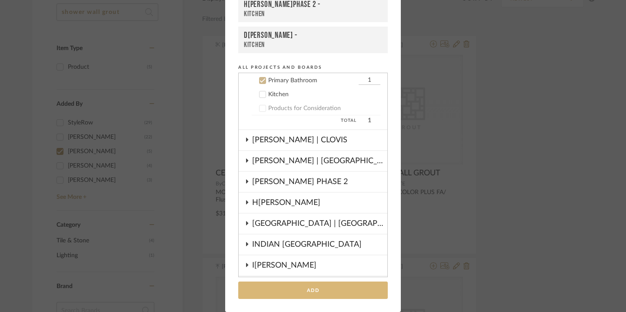
click at [312, 286] on button "Add" at bounding box center [313, 290] width 150 height 18
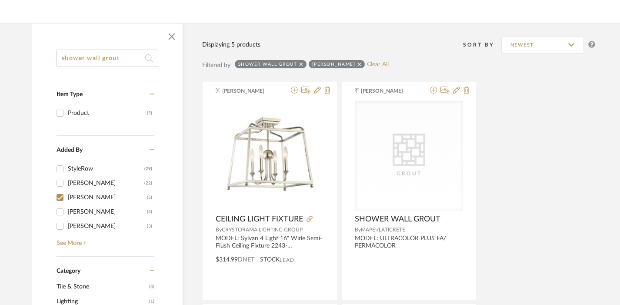
scroll to position [103, 0]
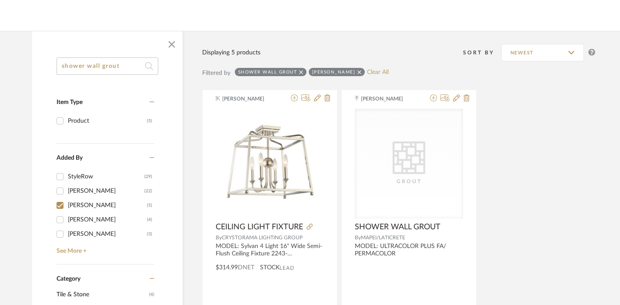
drag, startPoint x: 132, startPoint y: 64, endPoint x: 88, endPoint y: 67, distance: 44.0
click at [88, 67] on input "shower wall grout" at bounding box center [108, 65] width 102 height 17
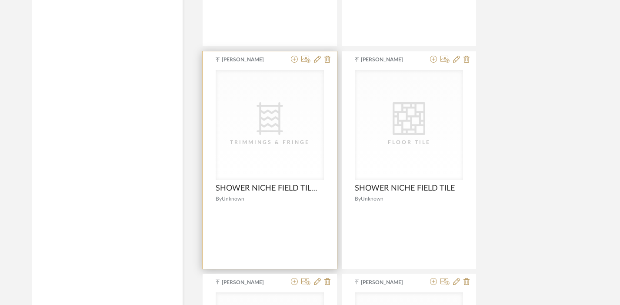
scroll to position [1688, 0]
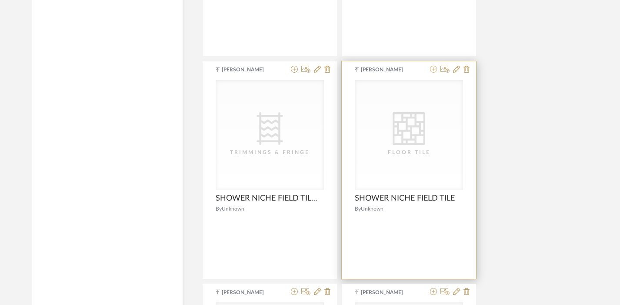
click at [433, 71] on icon at bounding box center [433, 69] width 7 height 7
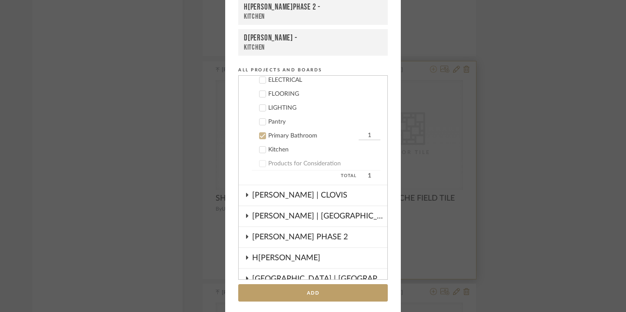
scroll to position [0, 0]
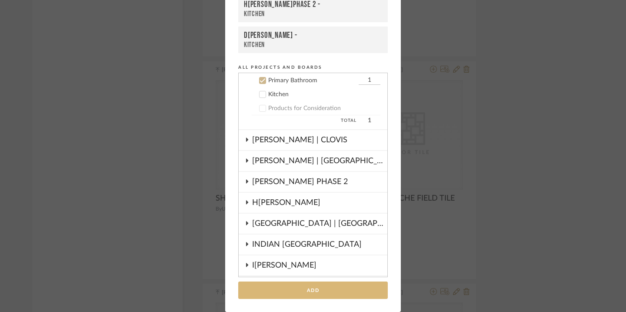
click at [330, 289] on button "Add" at bounding box center [313, 290] width 150 height 18
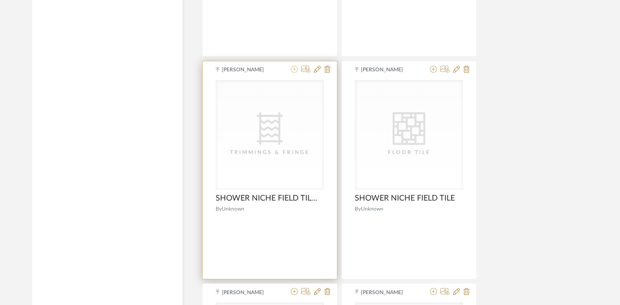
click at [292, 71] on icon at bounding box center [294, 69] width 7 height 7
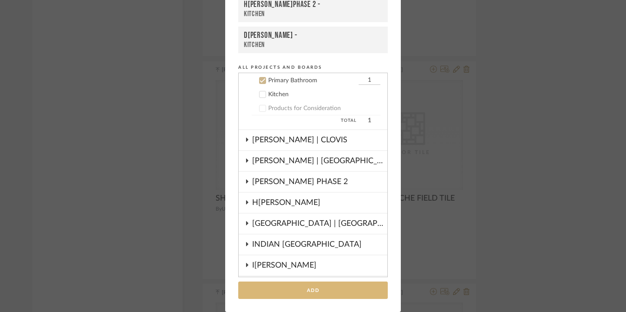
click at [305, 292] on button "Add" at bounding box center [313, 290] width 150 height 18
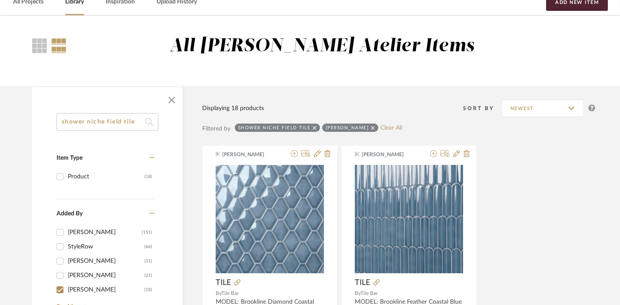
scroll to position [43, 0]
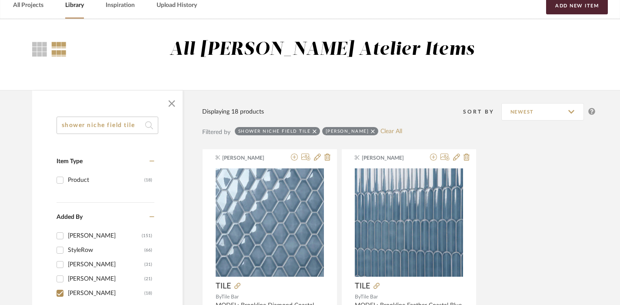
click at [137, 126] on input "shower niche field tile" at bounding box center [108, 125] width 102 height 17
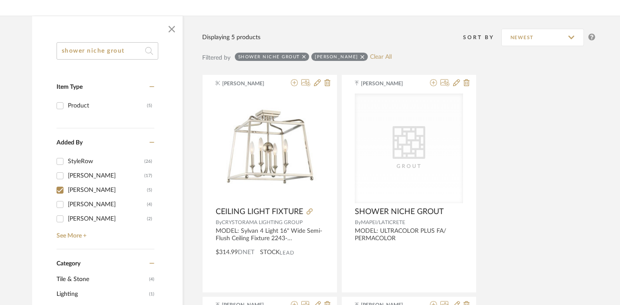
scroll to position [147, 0]
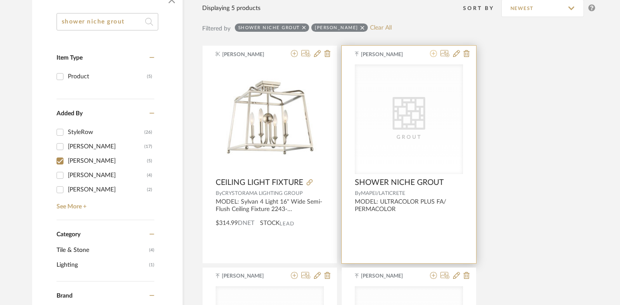
click at [434, 55] on icon at bounding box center [433, 53] width 7 height 7
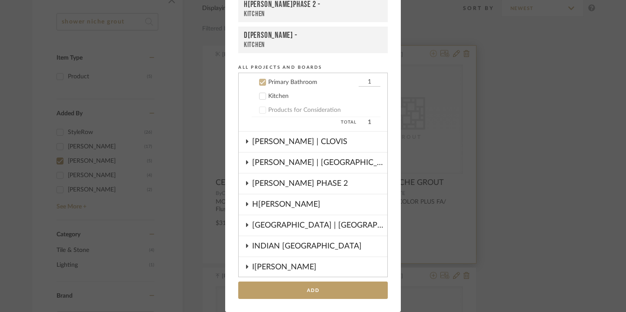
scroll to position [244, 0]
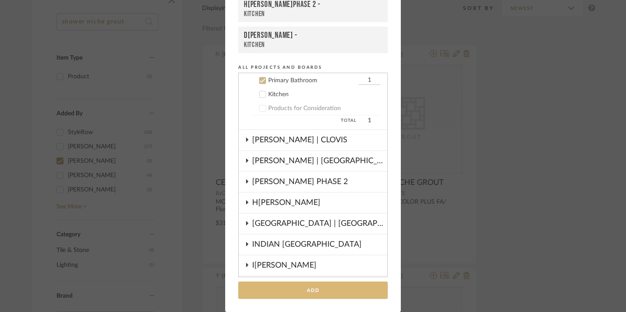
click at [323, 289] on button "Add" at bounding box center [313, 290] width 150 height 18
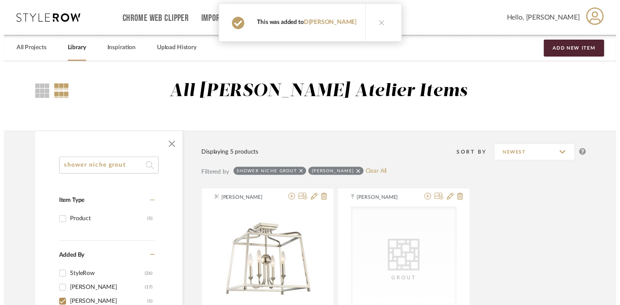
scroll to position [147, 0]
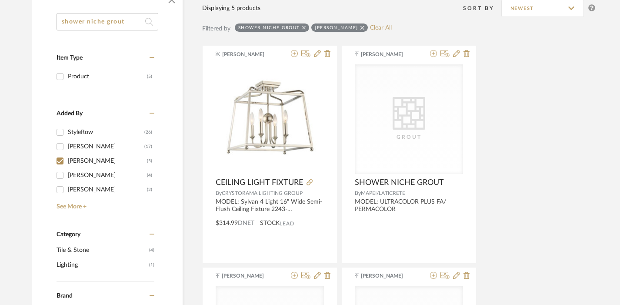
drag, startPoint x: 87, startPoint y: 20, endPoint x: 147, endPoint y: 21, distance: 60.9
click at [147, 21] on div "shower niche grout" at bounding box center [108, 21] width 102 height 17
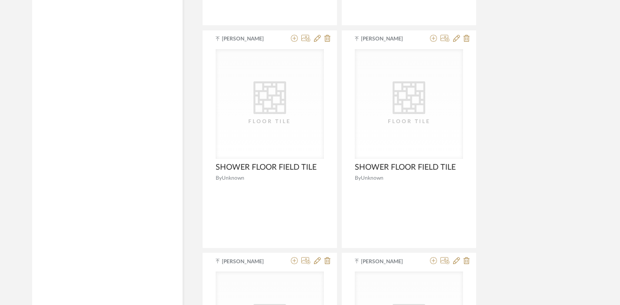
scroll to position [1729, 0]
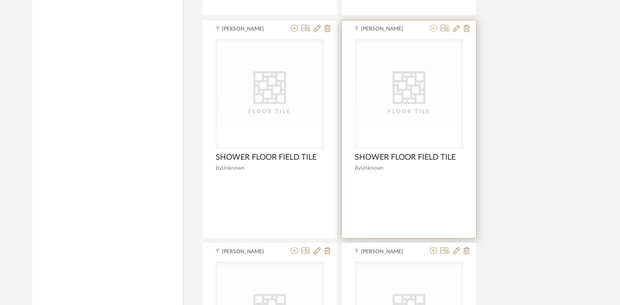
click at [433, 30] on icon at bounding box center [433, 28] width 7 height 7
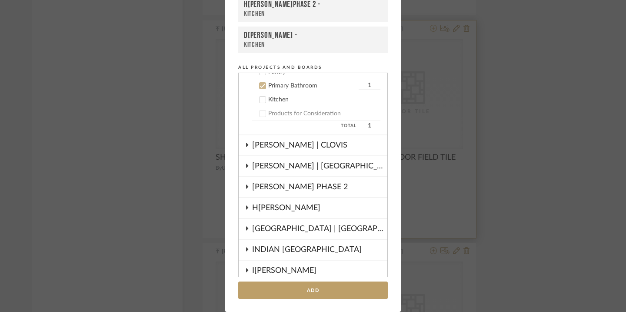
scroll to position [244, 0]
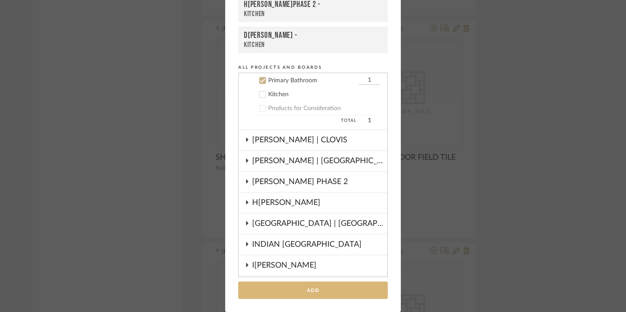
click at [330, 290] on button "Add" at bounding box center [313, 290] width 150 height 18
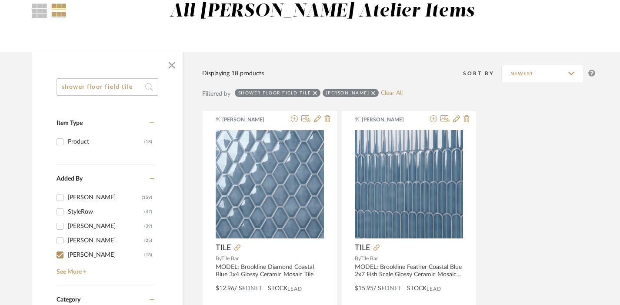
scroll to position [0, 0]
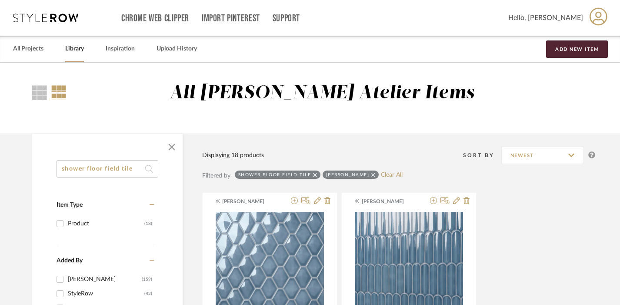
click at [130, 170] on input "shower floor field tile" at bounding box center [108, 168] width 102 height 17
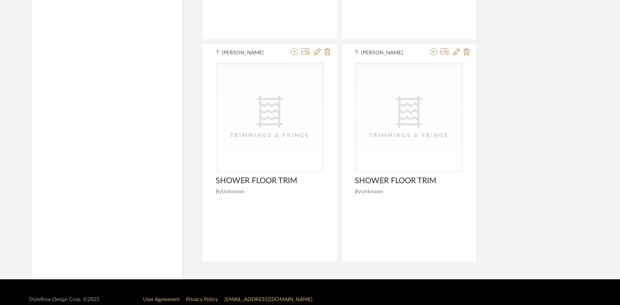
scroll to position [1480, 0]
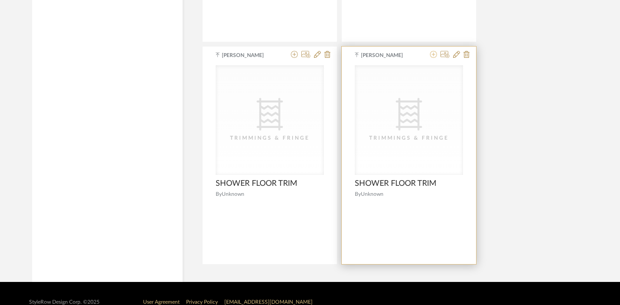
click at [432, 58] on icon at bounding box center [433, 54] width 7 height 7
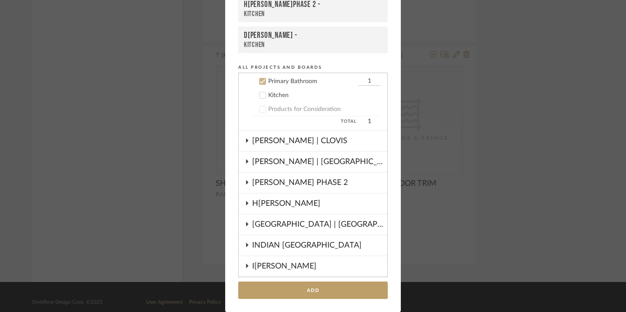
scroll to position [244, 0]
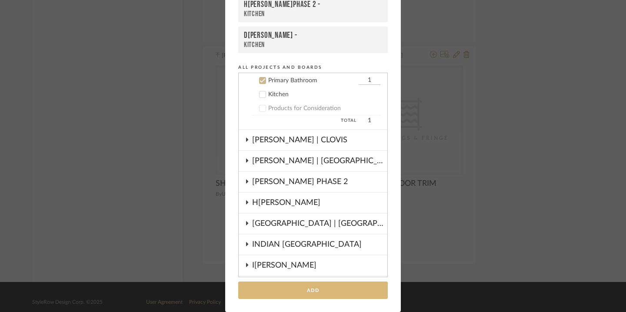
click at [320, 288] on button "Add" at bounding box center [313, 290] width 150 height 18
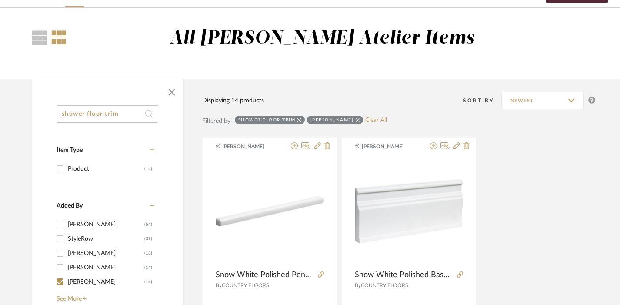
scroll to position [0, 0]
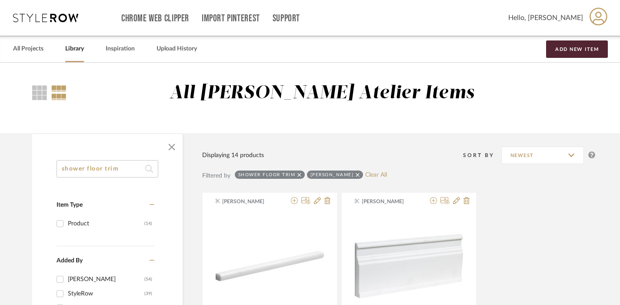
click at [108, 168] on input "shower floor trim" at bounding box center [108, 168] width 102 height 17
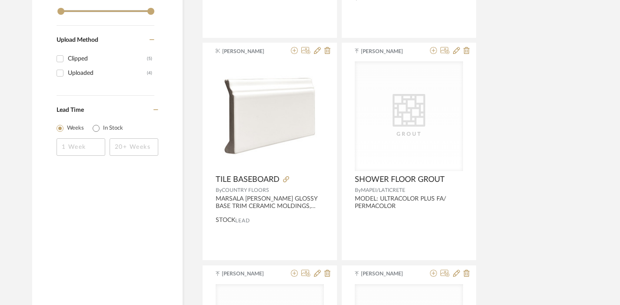
scroll to position [611, 0]
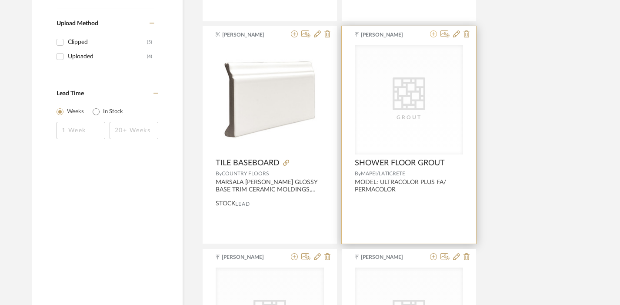
click at [433, 36] on icon at bounding box center [433, 33] width 7 height 7
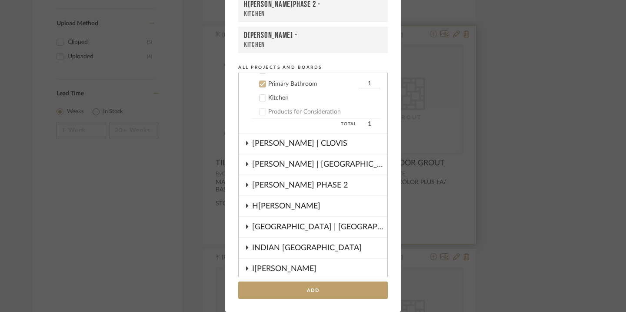
scroll to position [244, 0]
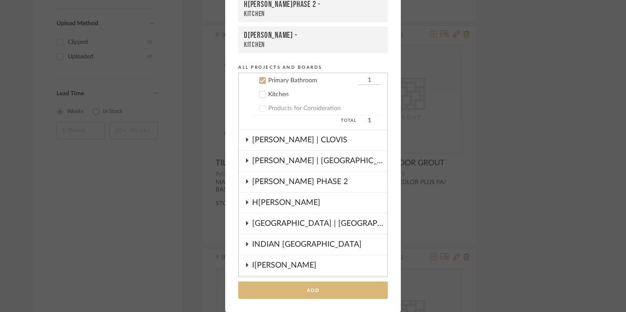
click at [333, 285] on button "Add" at bounding box center [313, 290] width 150 height 18
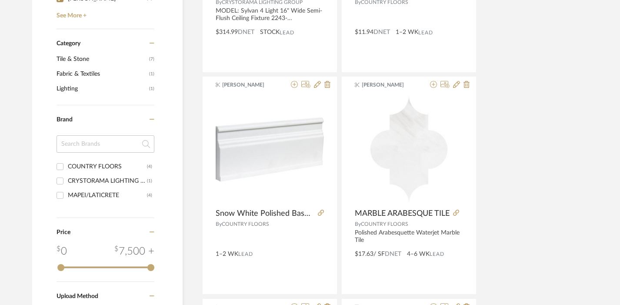
scroll to position [0, 0]
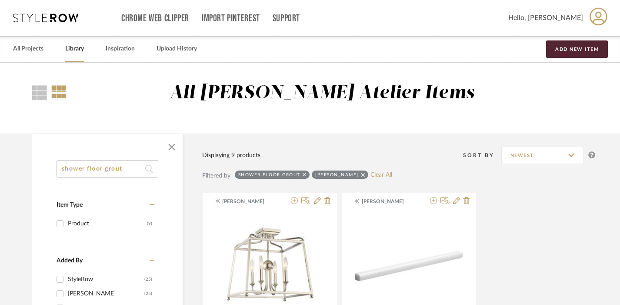
drag, startPoint x: 128, startPoint y: 168, endPoint x: 88, endPoint y: 167, distance: 40.5
click at [88, 167] on input "shower floor grout" at bounding box center [108, 168] width 102 height 17
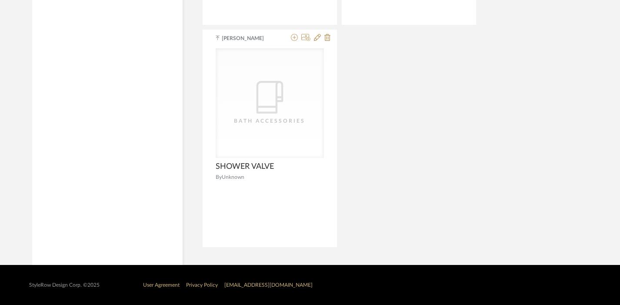
scroll to position [2798, 0]
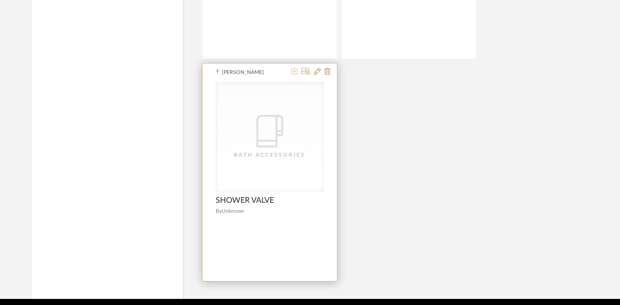
click at [293, 72] on icon at bounding box center [294, 71] width 7 height 7
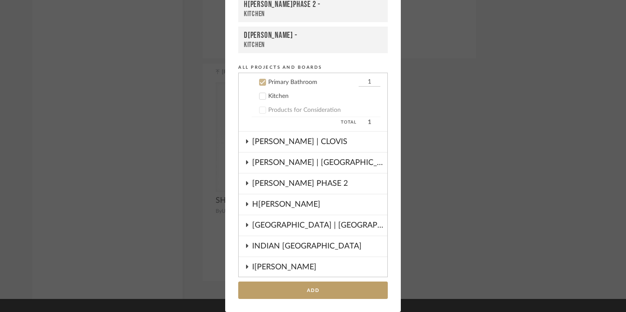
scroll to position [244, 0]
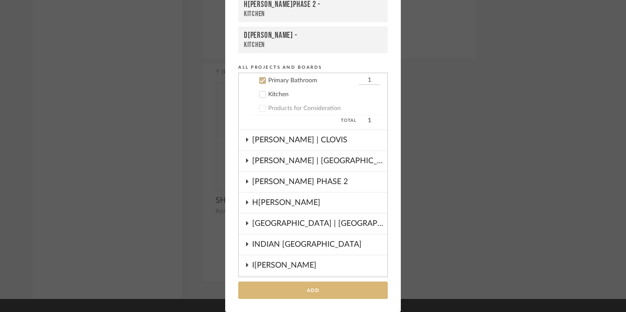
click at [314, 289] on button "Add" at bounding box center [313, 290] width 150 height 18
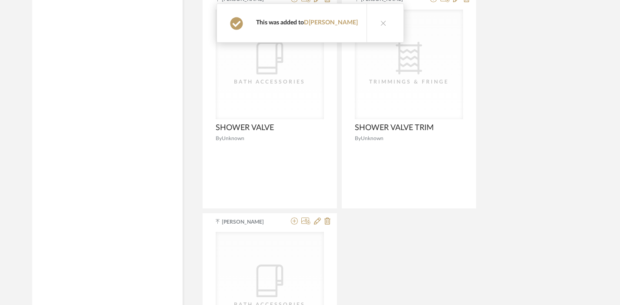
scroll to position [2605, 0]
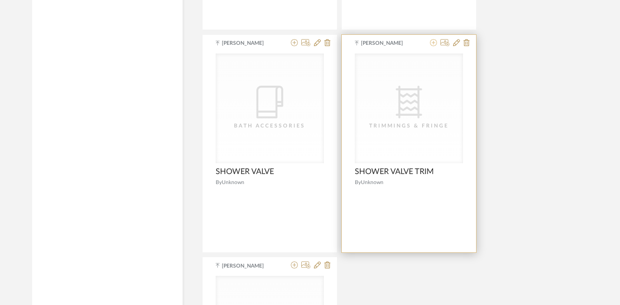
click at [433, 46] on icon at bounding box center [433, 42] width 7 height 7
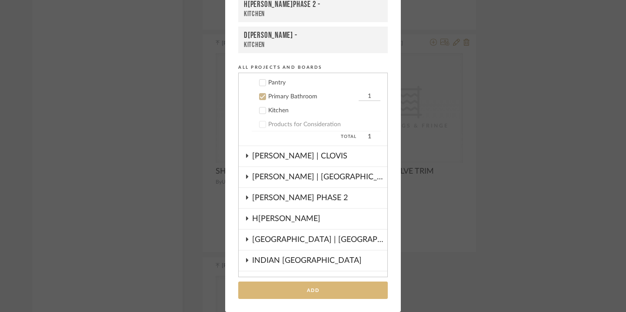
scroll to position [244, 0]
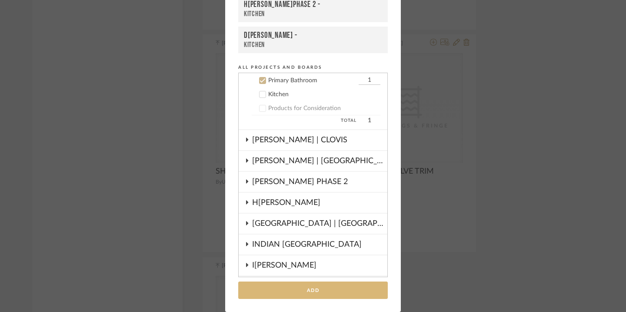
click at [294, 291] on button "Add" at bounding box center [313, 290] width 150 height 18
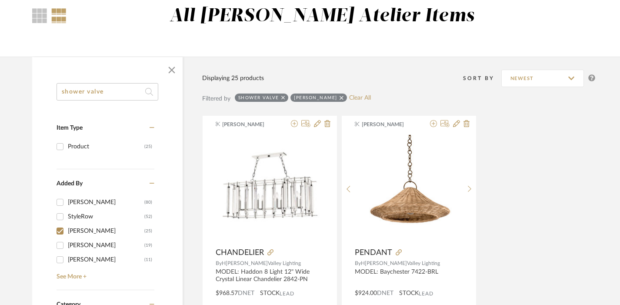
scroll to position [0, 0]
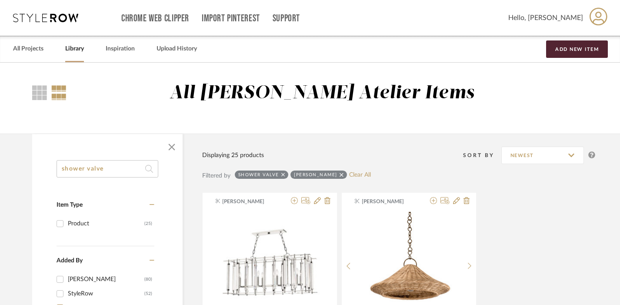
click at [70, 168] on input "shower valve" at bounding box center [108, 168] width 102 height 17
type input "diverter valve"
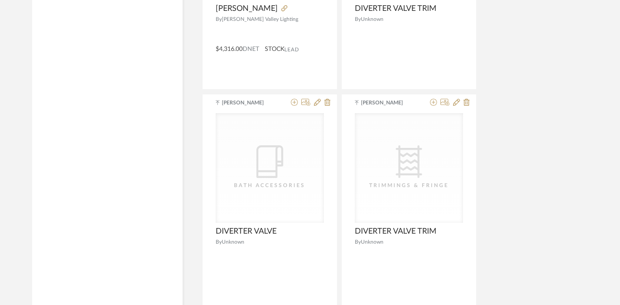
scroll to position [2102, 0]
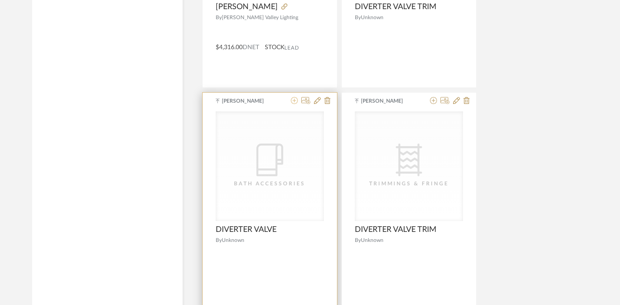
click at [294, 102] on icon at bounding box center [294, 100] width 7 height 7
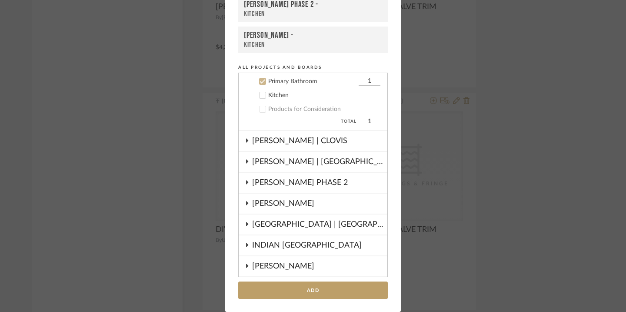
scroll to position [244, 0]
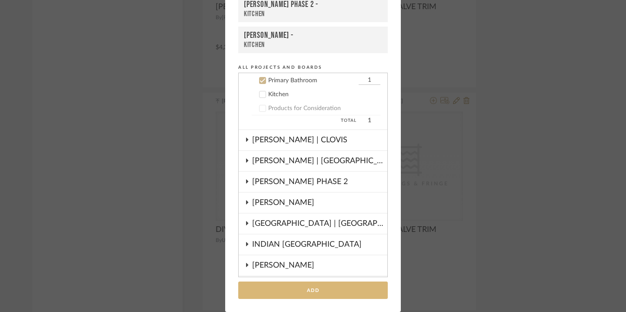
click at [302, 294] on button "Add" at bounding box center [313, 290] width 150 height 18
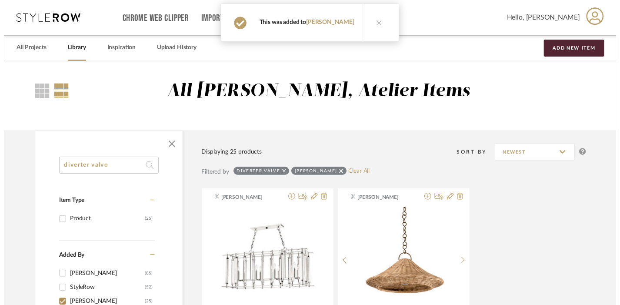
scroll to position [2102, 0]
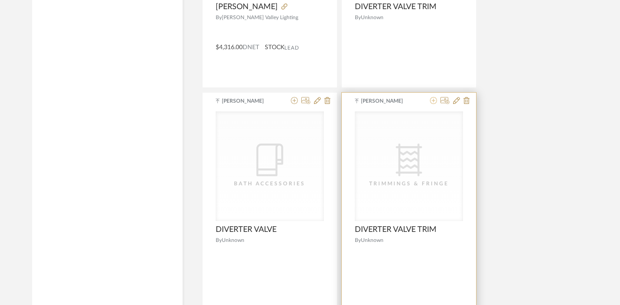
click at [435, 102] on icon at bounding box center [433, 100] width 7 height 7
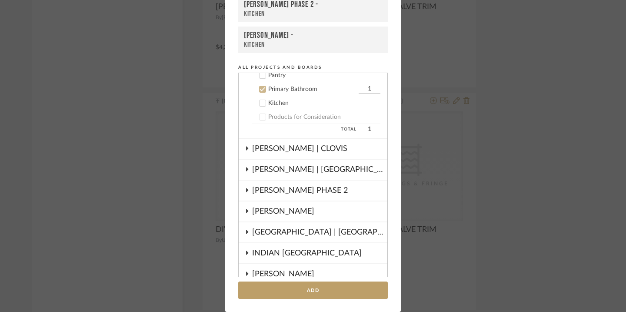
scroll to position [244, 0]
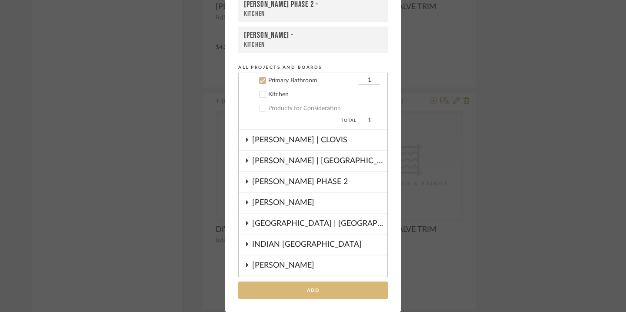
click at [334, 285] on button "Add" at bounding box center [313, 290] width 150 height 18
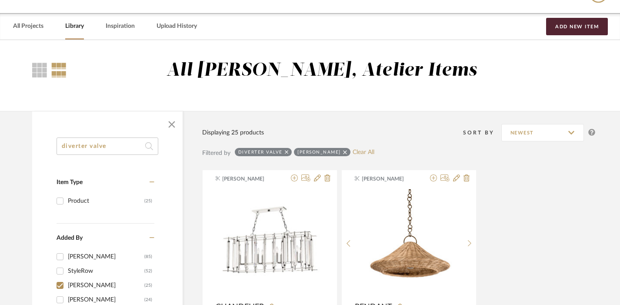
scroll to position [0, 0]
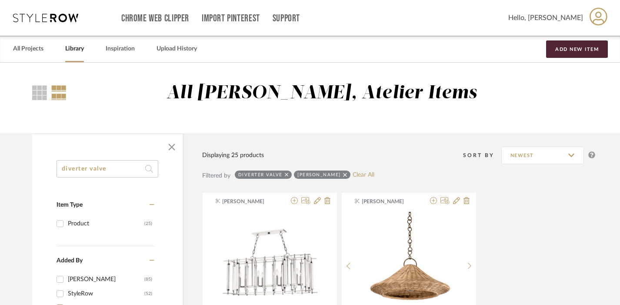
click at [121, 173] on input "diverter valve" at bounding box center [108, 168] width 102 height 17
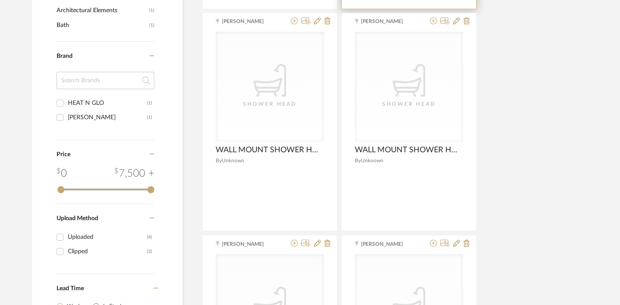
scroll to position [392, 0]
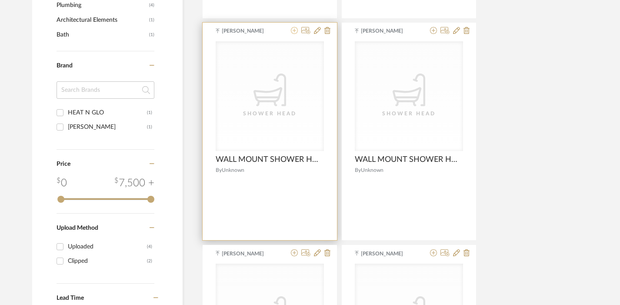
click at [292, 31] on icon at bounding box center [294, 30] width 7 height 7
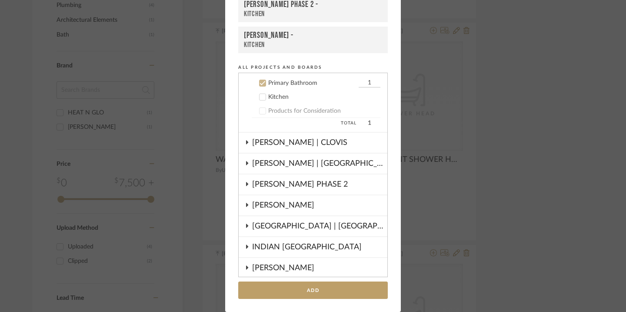
scroll to position [244, 0]
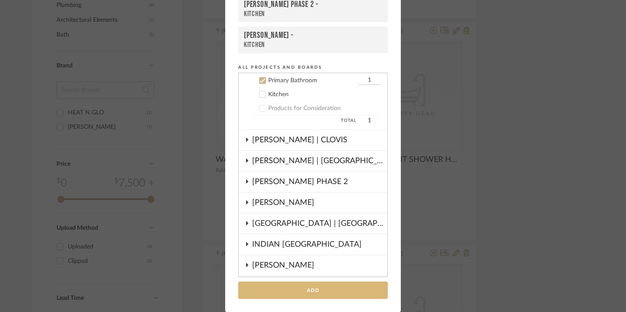
click at [312, 289] on button "Add" at bounding box center [313, 290] width 150 height 18
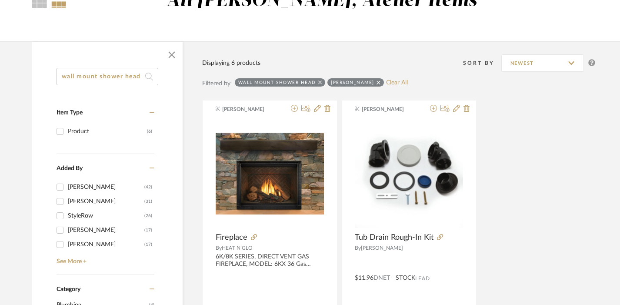
scroll to position [0, 0]
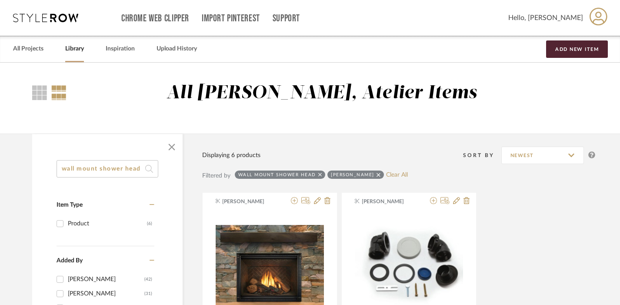
click at [72, 168] on input "wall mount shower head" at bounding box center [108, 168] width 102 height 17
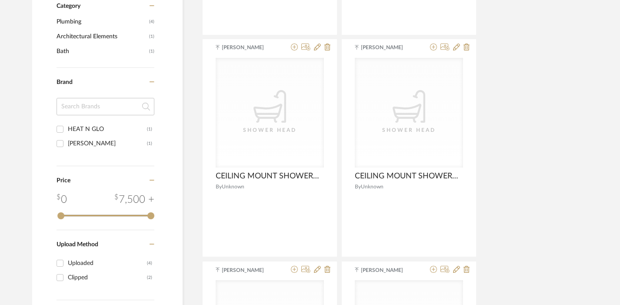
scroll to position [376, 0]
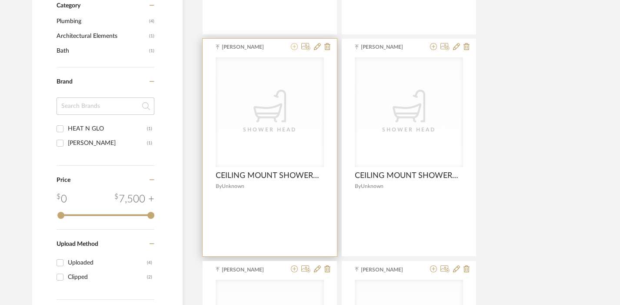
click at [296, 47] on icon at bounding box center [294, 46] width 7 height 7
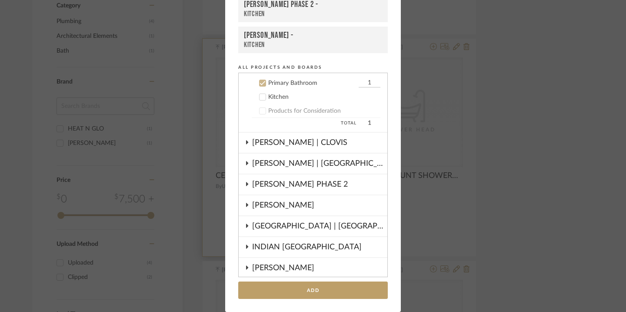
scroll to position [244, 0]
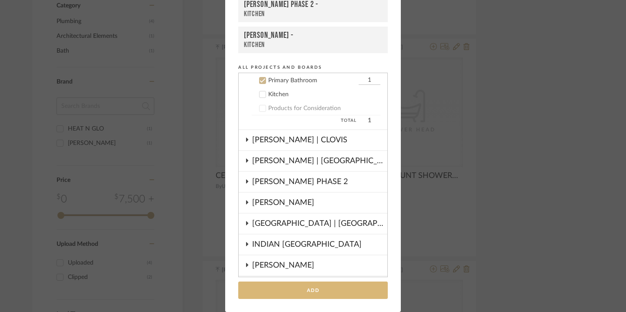
click at [318, 292] on button "Add" at bounding box center [313, 290] width 150 height 18
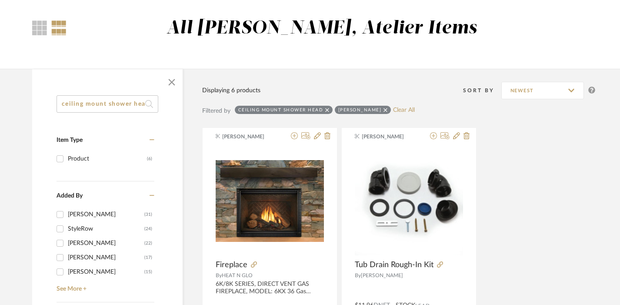
scroll to position [0, 0]
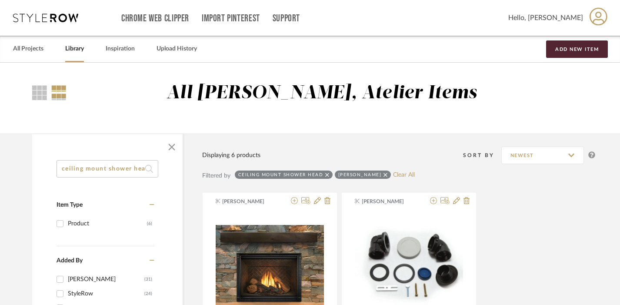
click at [105, 171] on input "ceiling mount shower head" at bounding box center [108, 168] width 102 height 17
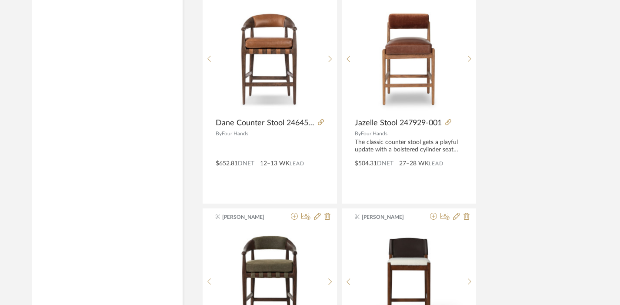
scroll to position [3979, 0]
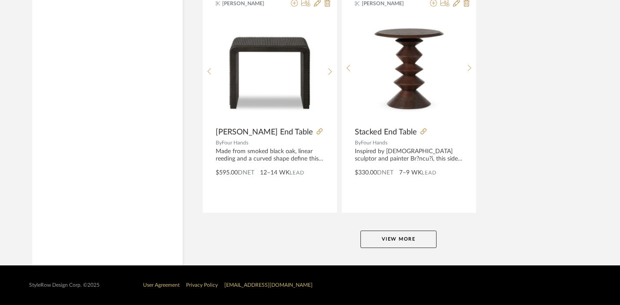
click at [377, 234] on button "View More" at bounding box center [399, 239] width 76 height 17
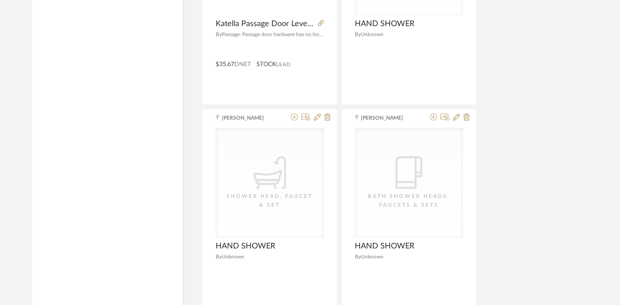
scroll to position [7654, 0]
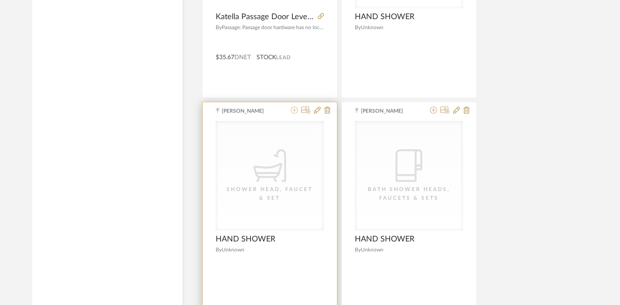
click at [294, 110] on icon at bounding box center [294, 110] width 7 height 7
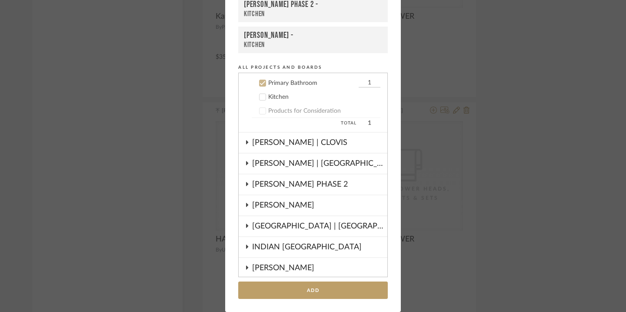
scroll to position [244, 0]
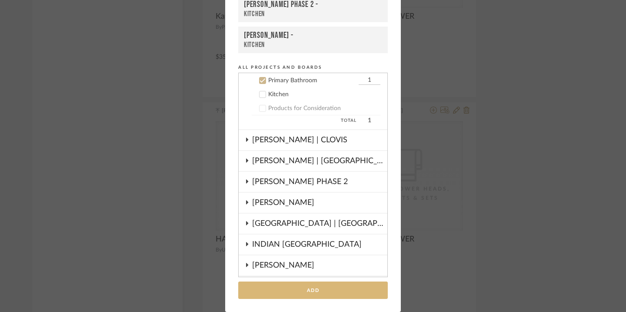
click at [308, 288] on button "Add" at bounding box center [313, 290] width 150 height 18
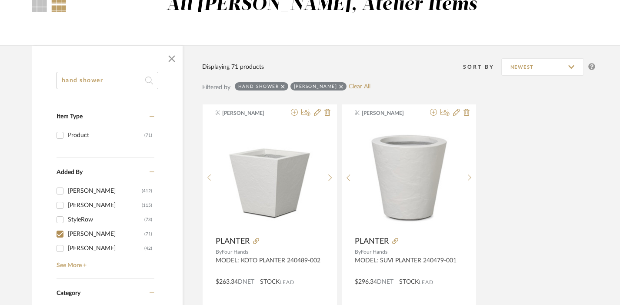
scroll to position [0, 0]
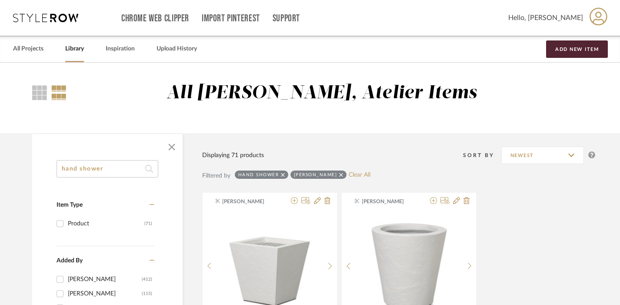
click at [109, 175] on input "hand shower" at bounding box center [108, 168] width 102 height 17
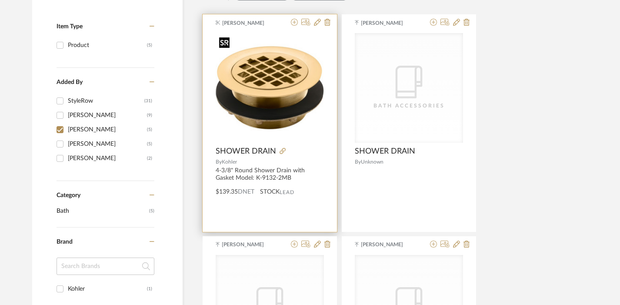
scroll to position [181, 0]
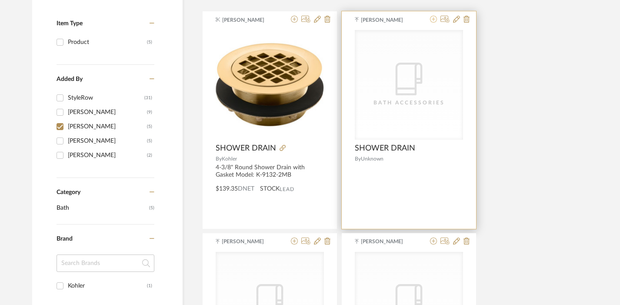
click at [434, 16] on fa-icon at bounding box center [433, 19] width 7 height 7
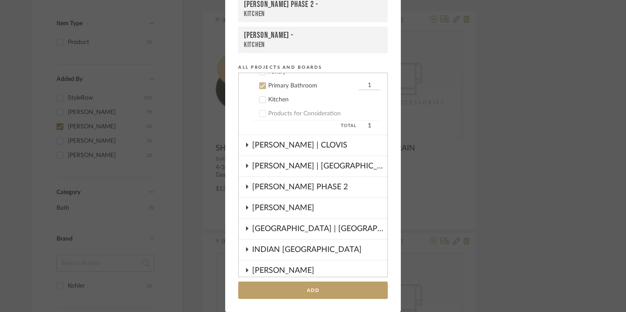
scroll to position [244, 0]
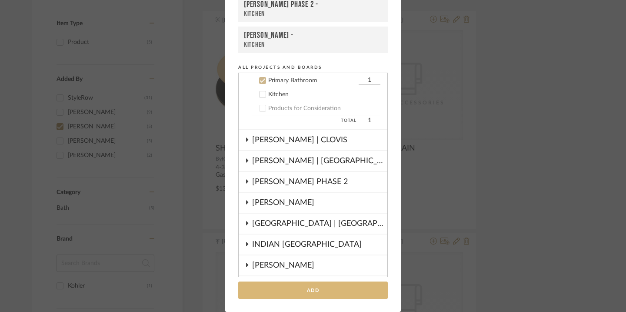
click at [323, 285] on button "Add" at bounding box center [313, 290] width 150 height 18
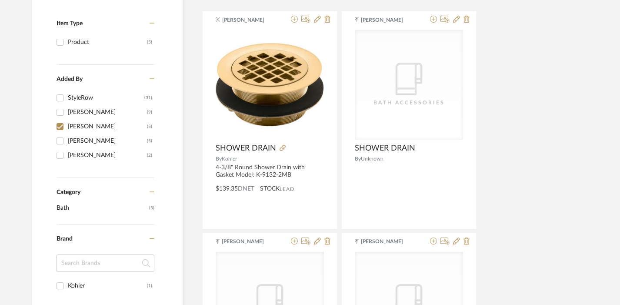
scroll to position [0, 0]
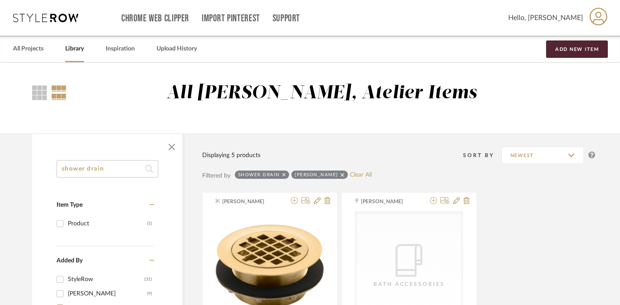
click at [97, 171] on input "shower drain" at bounding box center [108, 168] width 102 height 17
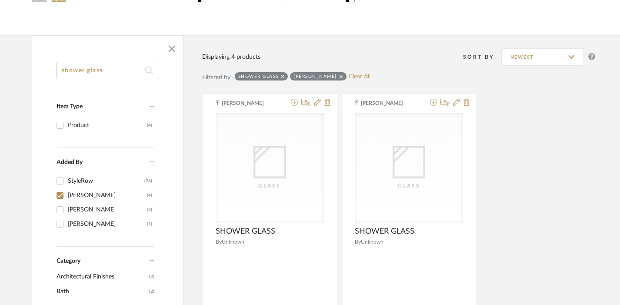
scroll to position [99, 0]
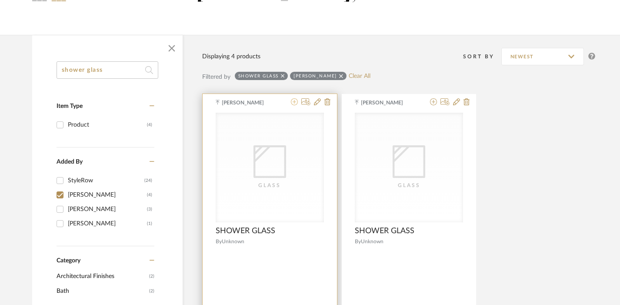
type input "shower glass"
click at [294, 101] on icon at bounding box center [294, 101] width 7 height 7
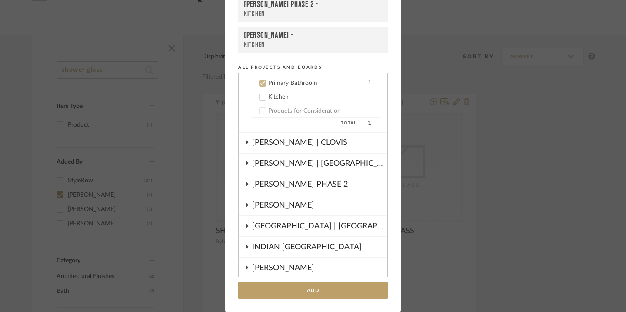
scroll to position [244, 0]
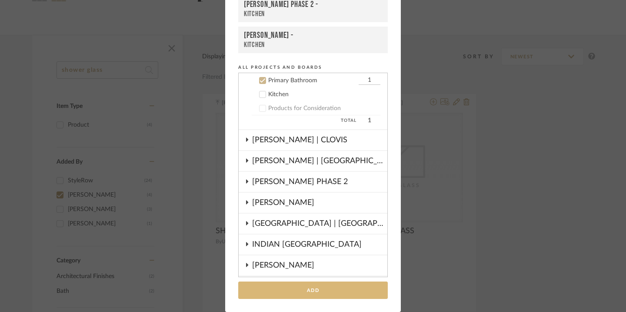
click at [316, 283] on button "Add" at bounding box center [313, 290] width 150 height 18
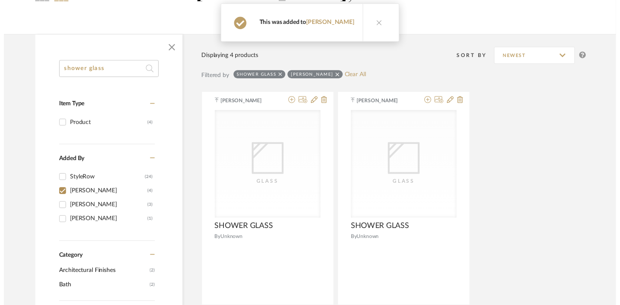
scroll to position [99, 0]
